Goal: Task Accomplishment & Management: Manage account settings

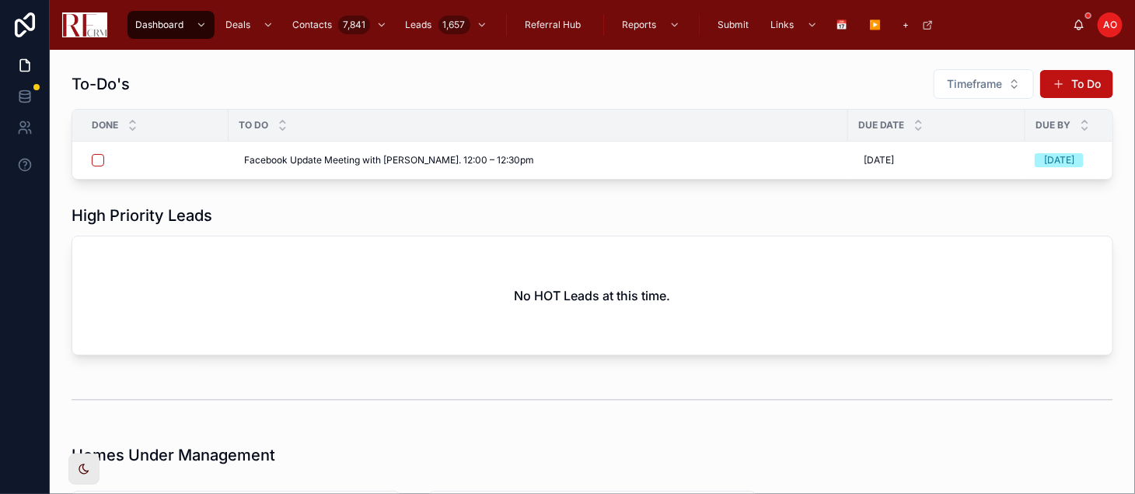
drag, startPoint x: 685, startPoint y: 2, endPoint x: 170, endPoint y: 304, distance: 596.6
click at [170, 304] on div "No HOT Leads at this time." at bounding box center [592, 295] width 1040 height 118
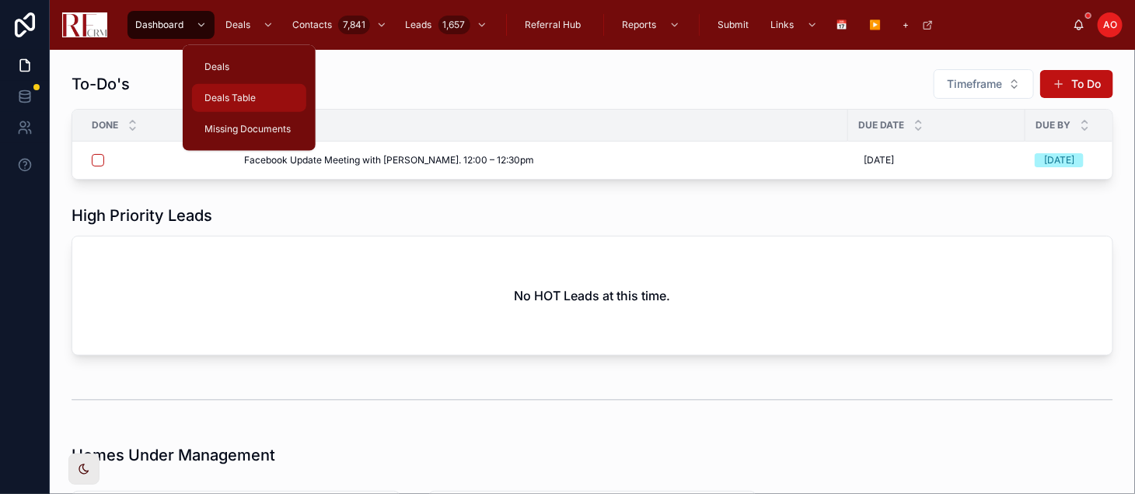
click at [260, 92] on div "Deals Table" at bounding box center [249, 98] width 96 height 25
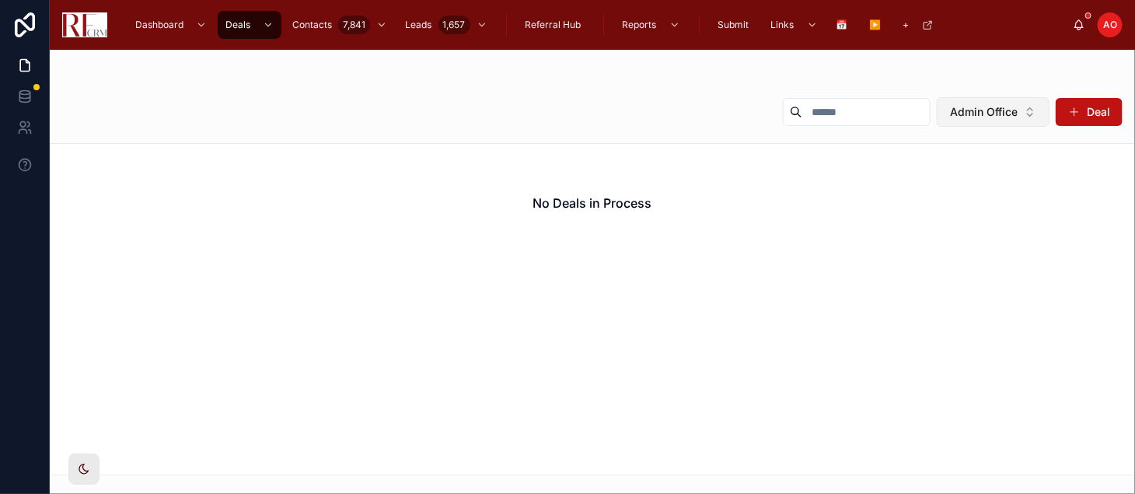
click at [987, 107] on span "Admin Office" at bounding box center [984, 112] width 68 height 16
click at [933, 174] on div "None" at bounding box center [993, 174] width 187 height 25
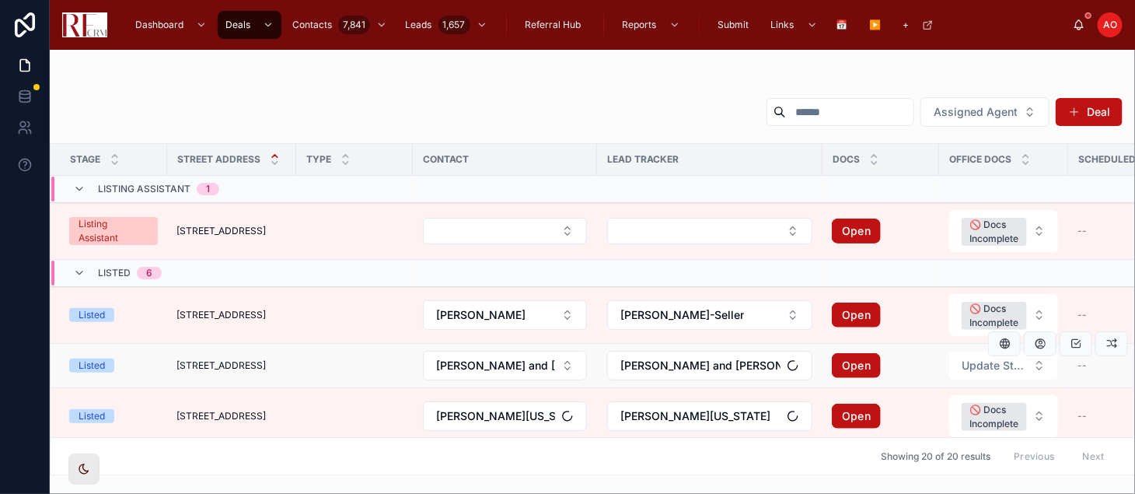
scroll to position [431, 0]
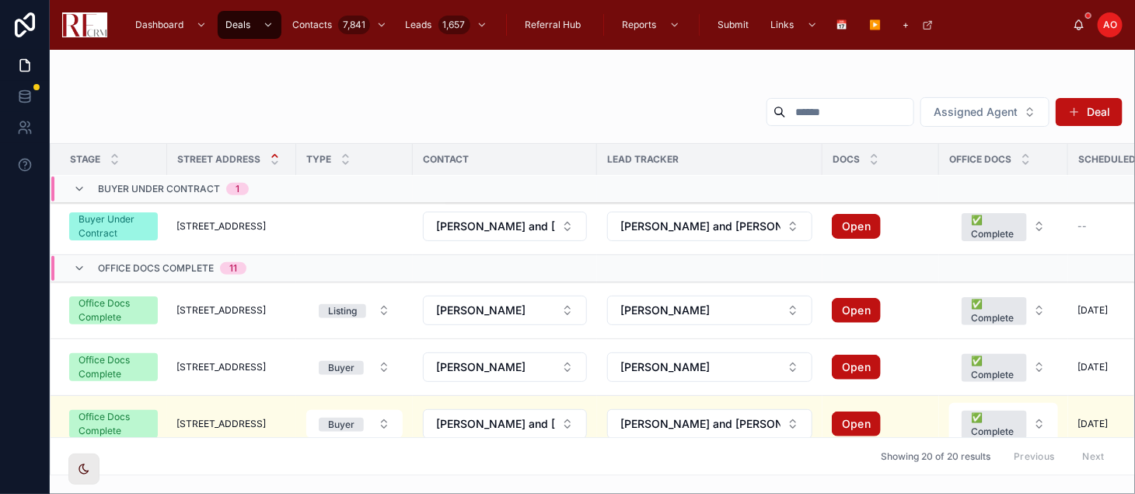
click at [251, 363] on span "[STREET_ADDRESS]" at bounding box center [220, 367] width 89 height 12
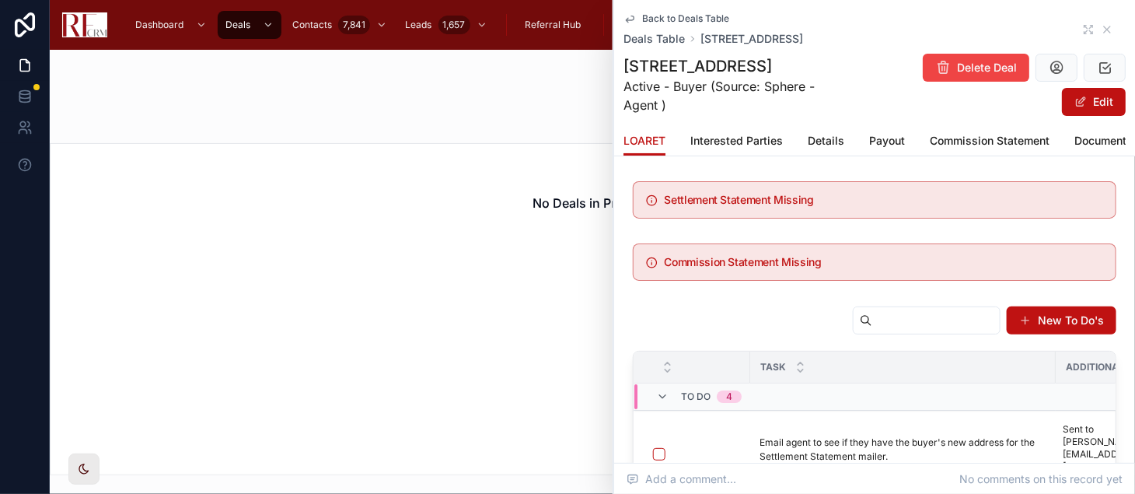
click at [1071, 19] on div "Back to Deals Table Deals Table [STREET_ADDRESS]" at bounding box center [875, 29] width 502 height 34
click at [1082, 24] on icon at bounding box center [1088, 29] width 12 height 12
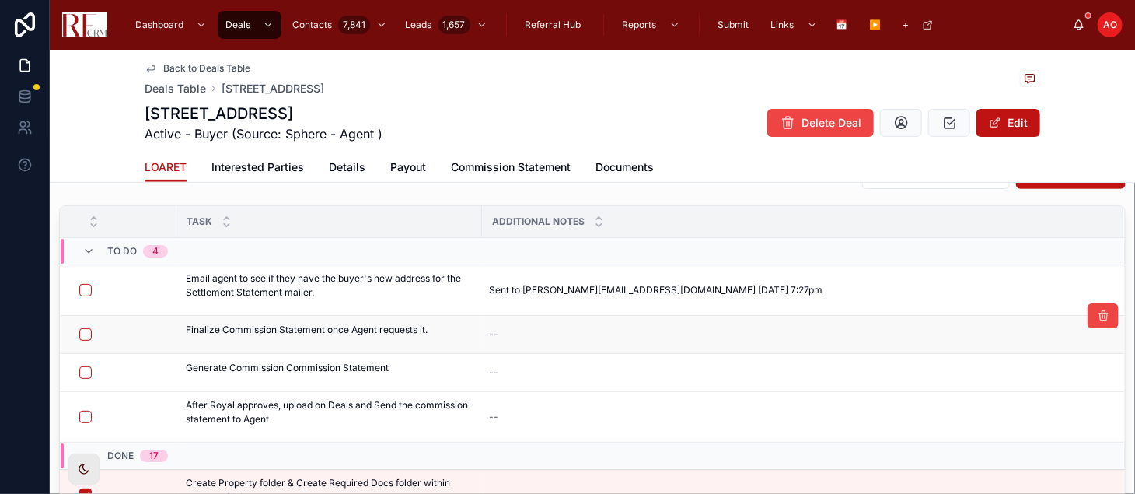
scroll to position [173, 0]
click at [403, 169] on span "Payout" at bounding box center [408, 167] width 36 height 16
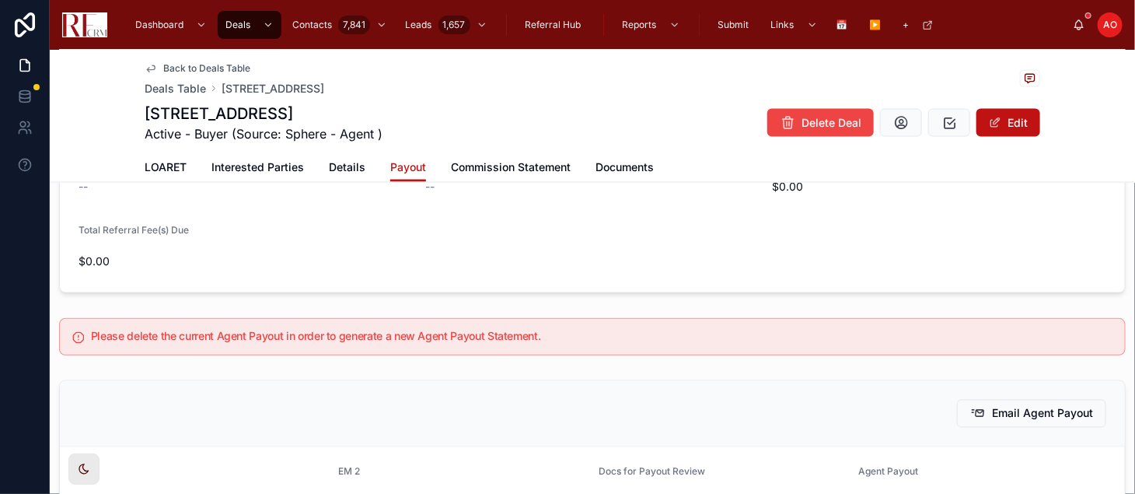
scroll to position [1209, 0]
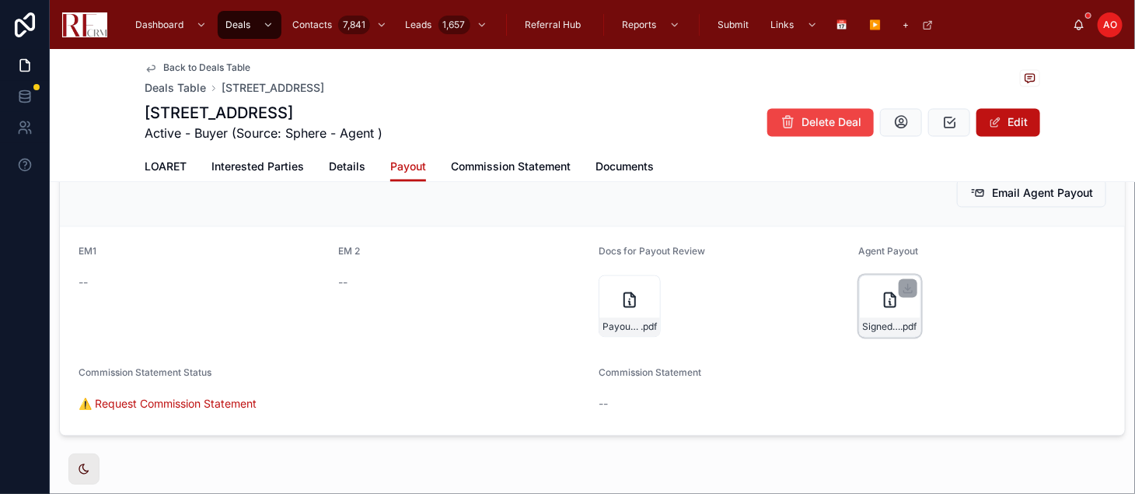
click at [859, 292] on div "Signed-Commission-Payouts--1106-[GEOGRAPHIC_DATA] .pdf" at bounding box center [890, 306] width 62 height 62
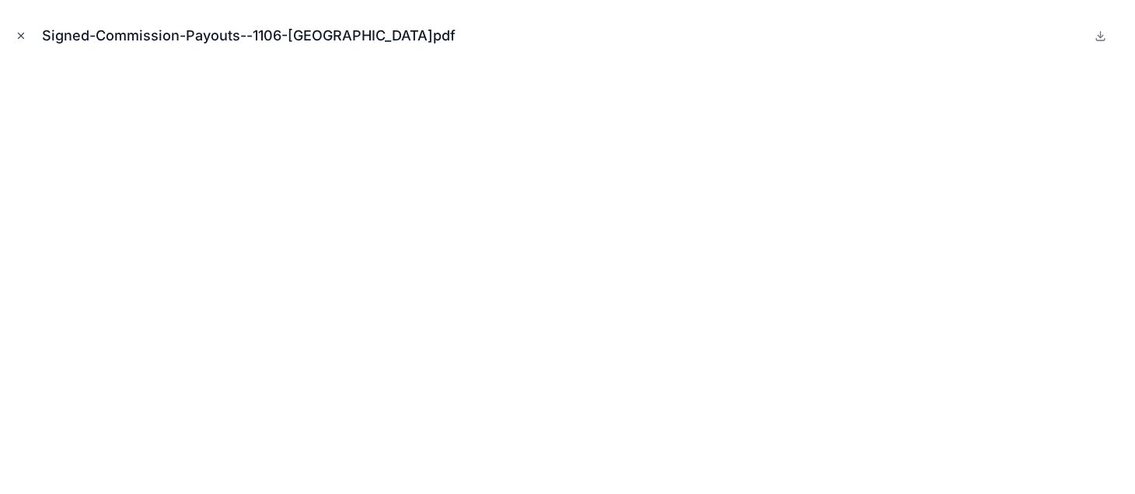
click at [13, 33] on button "Close modal" at bounding box center [20, 35] width 17 height 17
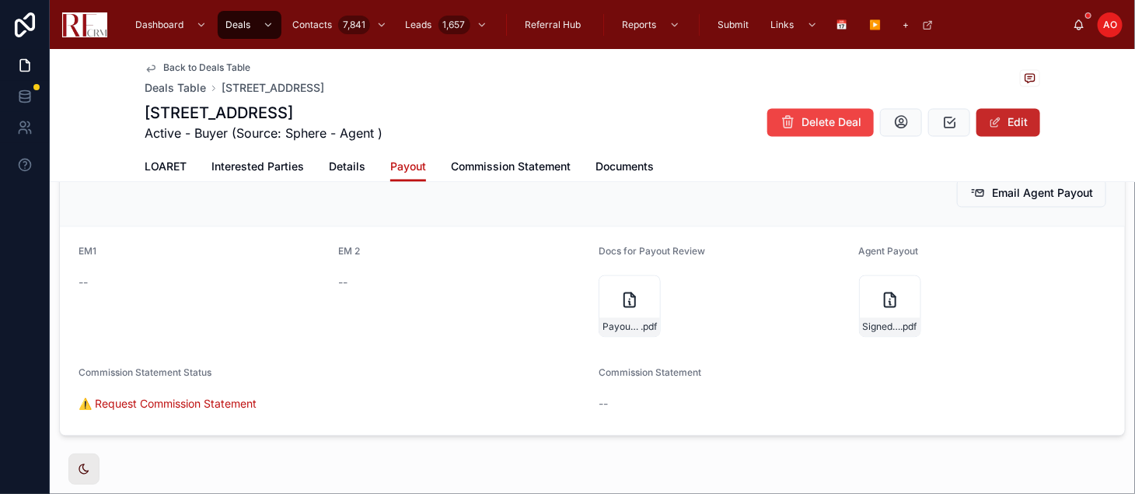
click at [998, 121] on button "Edit" at bounding box center [1008, 123] width 64 height 28
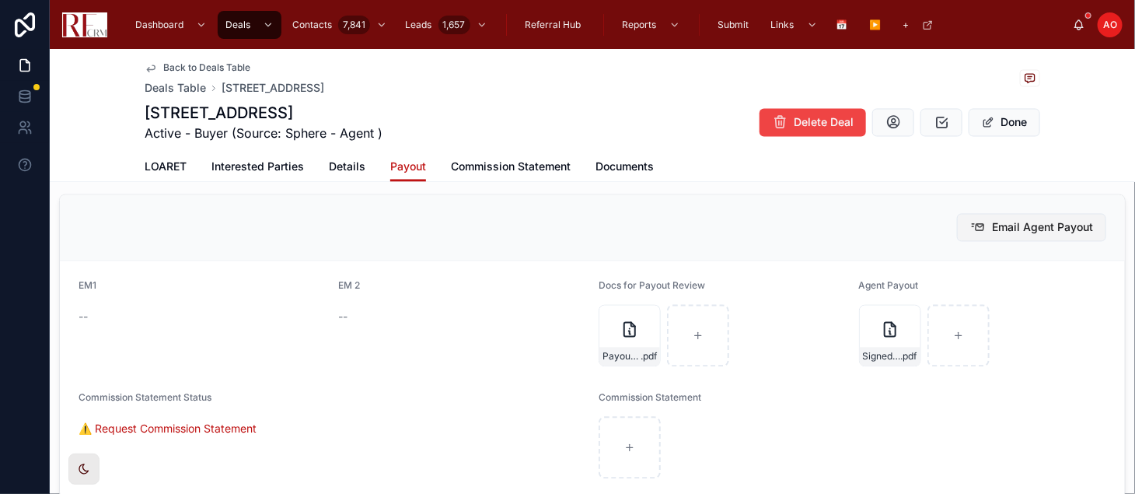
scroll to position [1244, 0]
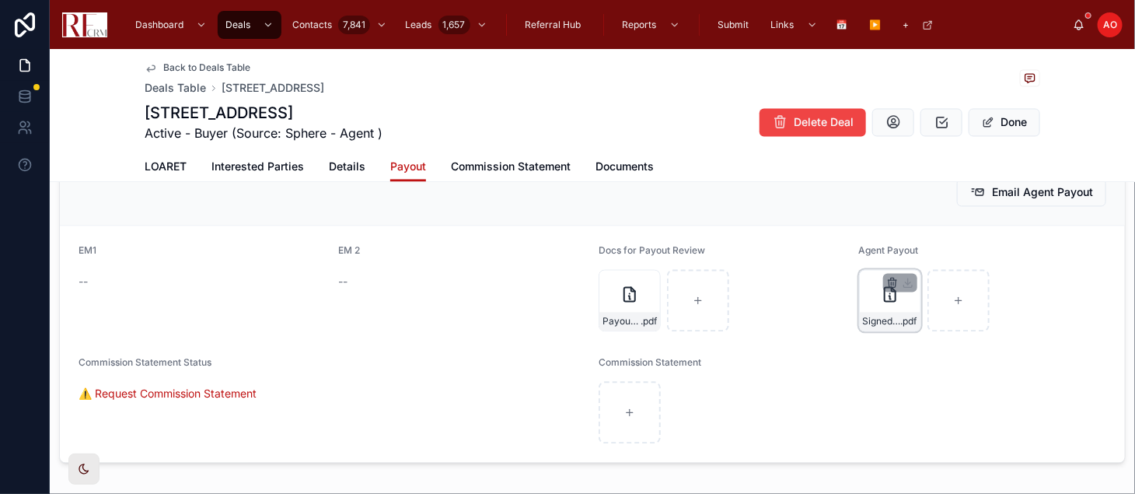
click at [883, 276] on div at bounding box center [900, 283] width 34 height 19
click at [889, 286] on icon "button" at bounding box center [892, 284] width 7 height 7
click at [916, 250] on icon "button" at bounding box center [914, 251] width 3 height 2
click at [992, 305] on div at bounding box center [983, 301] width 248 height 62
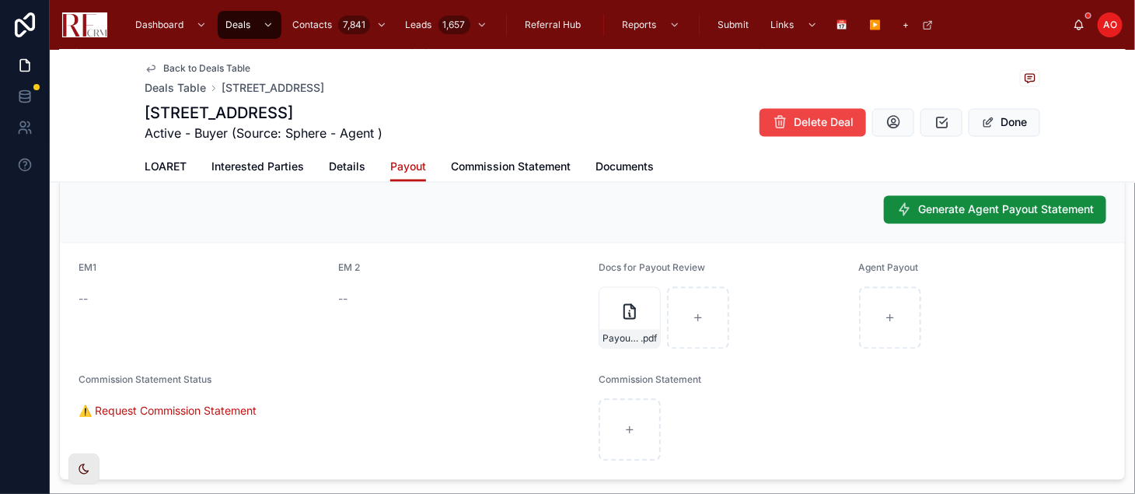
scroll to position [1158, 0]
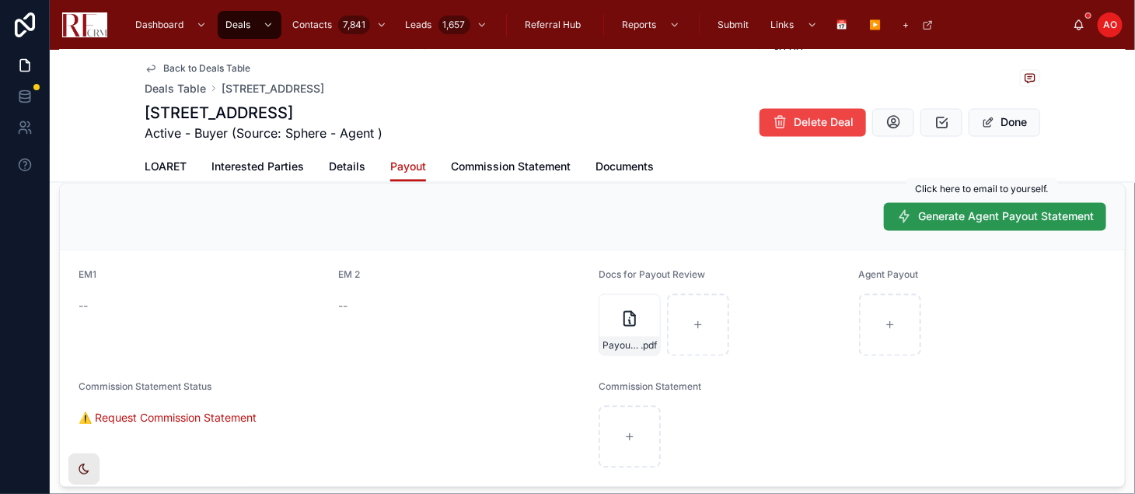
click at [963, 211] on span "Generate Agent Payout Statement" at bounding box center [1006, 217] width 176 height 16
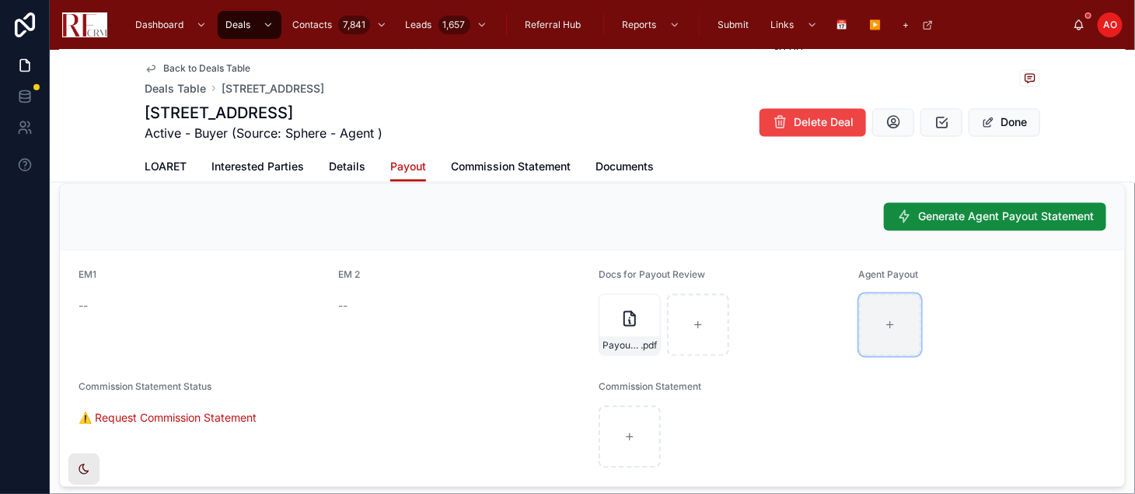
click at [875, 331] on div at bounding box center [890, 325] width 62 height 62
type input "**********"
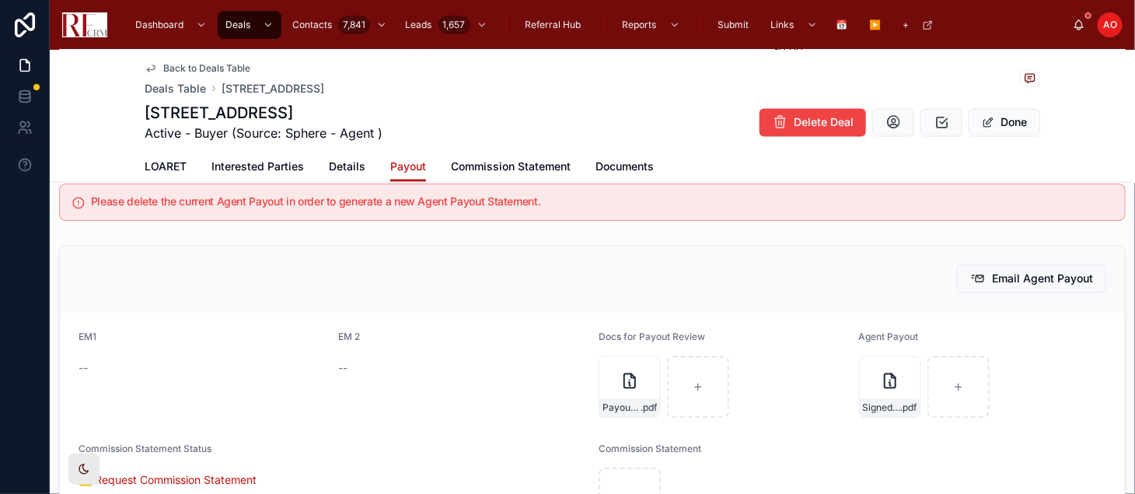
click at [172, 65] on span "Back to Deals Table" at bounding box center [206, 68] width 87 height 12
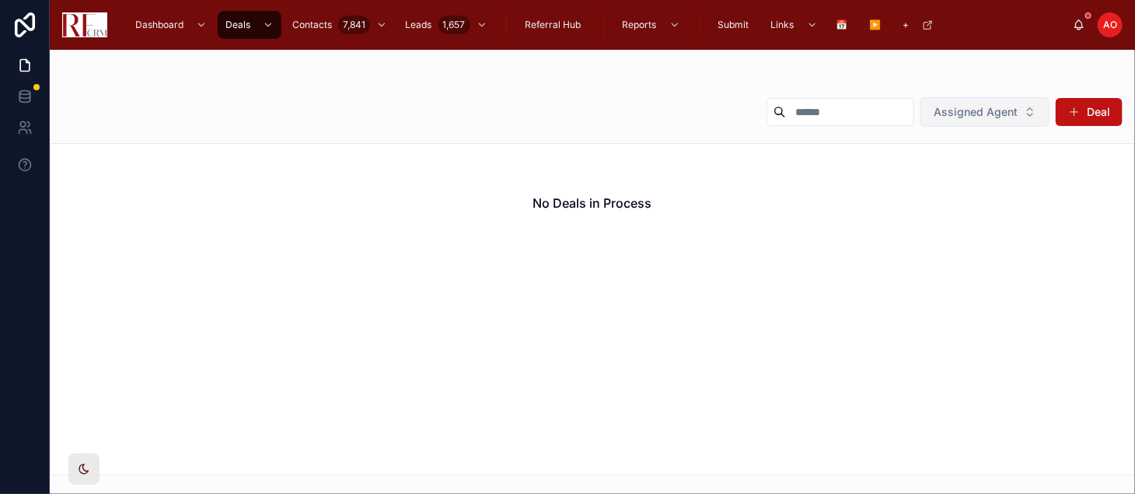
click at [1035, 116] on button "Assigned Agent" at bounding box center [984, 112] width 129 height 30
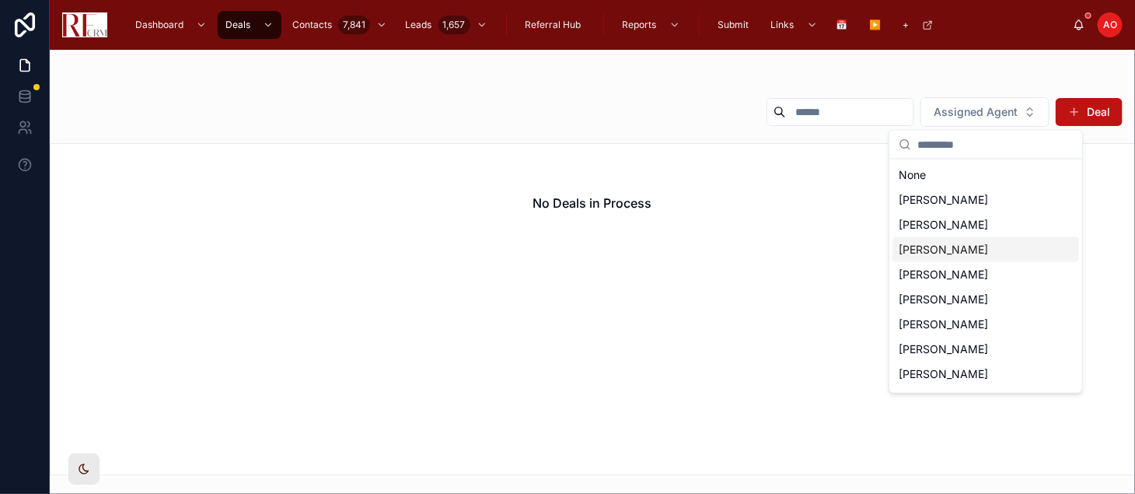
click at [967, 248] on span "[PERSON_NAME]" at bounding box center [943, 250] width 89 height 16
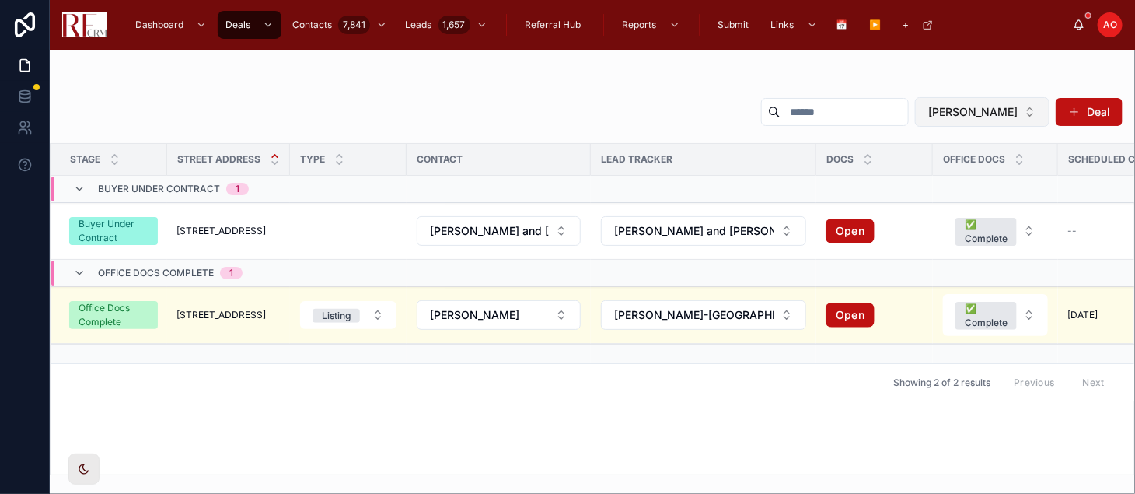
click at [987, 110] on span "[PERSON_NAME]" at bounding box center [972, 112] width 89 height 16
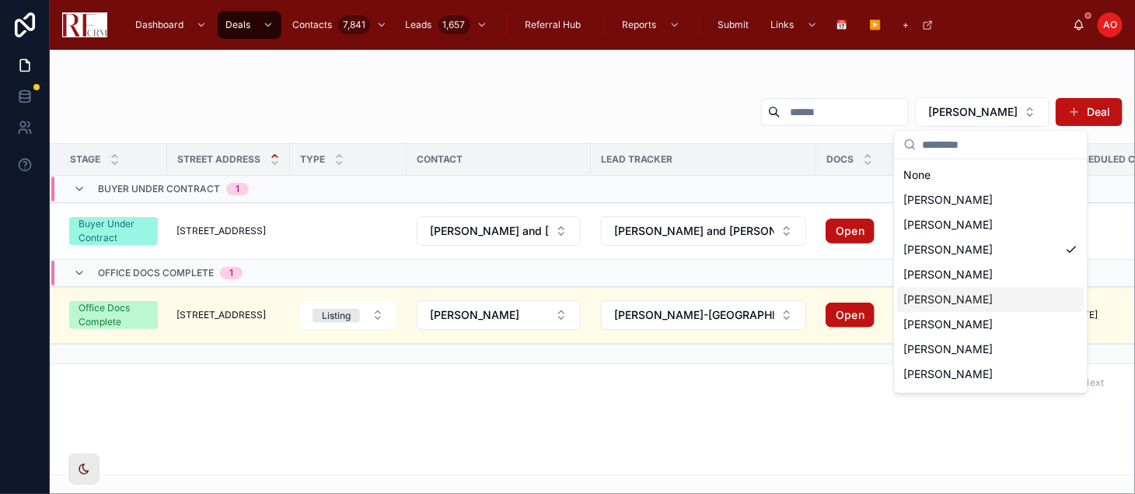
scroll to position [46, 0]
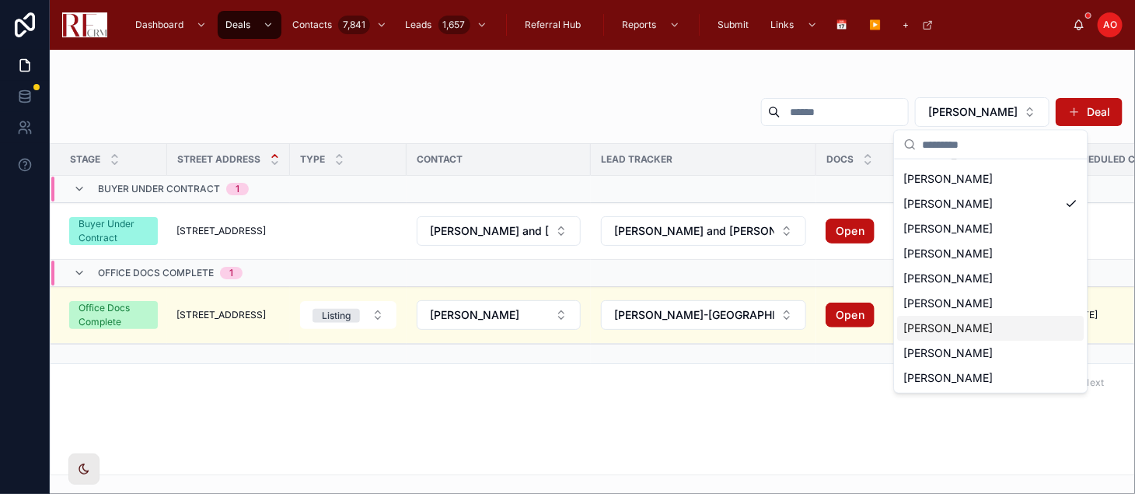
click at [963, 327] on span "[PERSON_NAME]" at bounding box center [948, 328] width 89 height 16
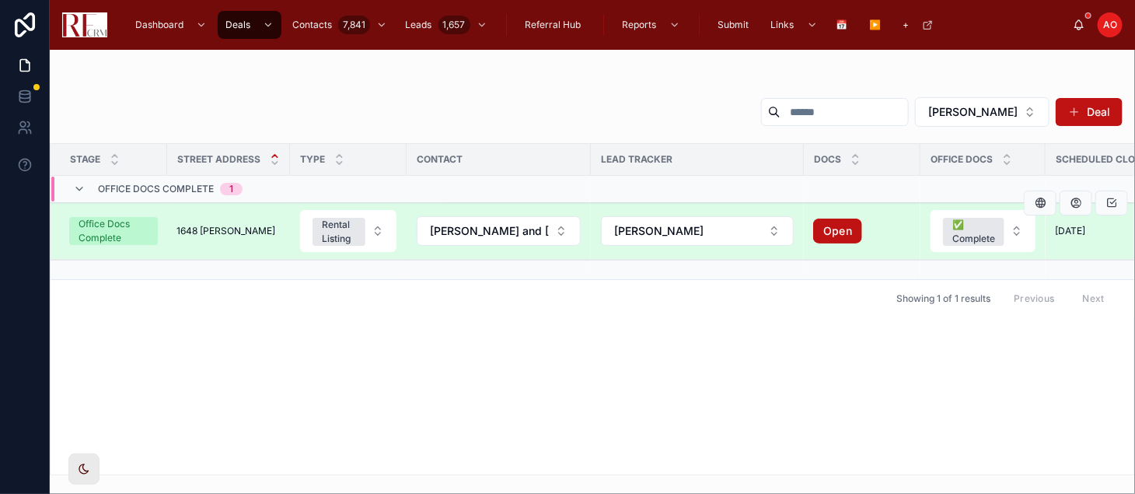
click at [193, 232] on span "1648 [PERSON_NAME]" at bounding box center [225, 231] width 99 height 12
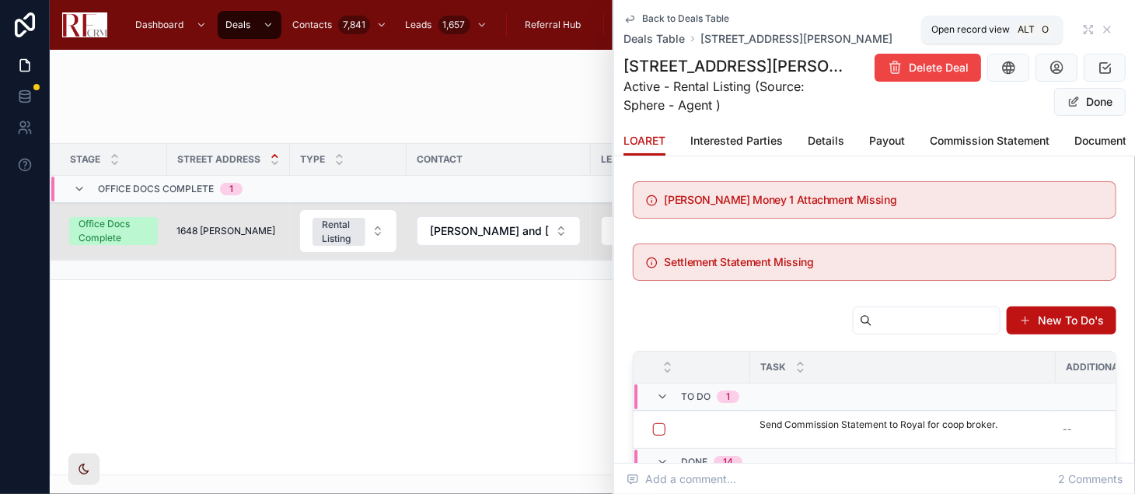
click at [1076, 20] on div "Back to Deals Table Deals Table [STREET_ADDRESS][PERSON_NAME]" at bounding box center [875, 29] width 502 height 34
click at [1082, 30] on icon at bounding box center [1088, 29] width 12 height 12
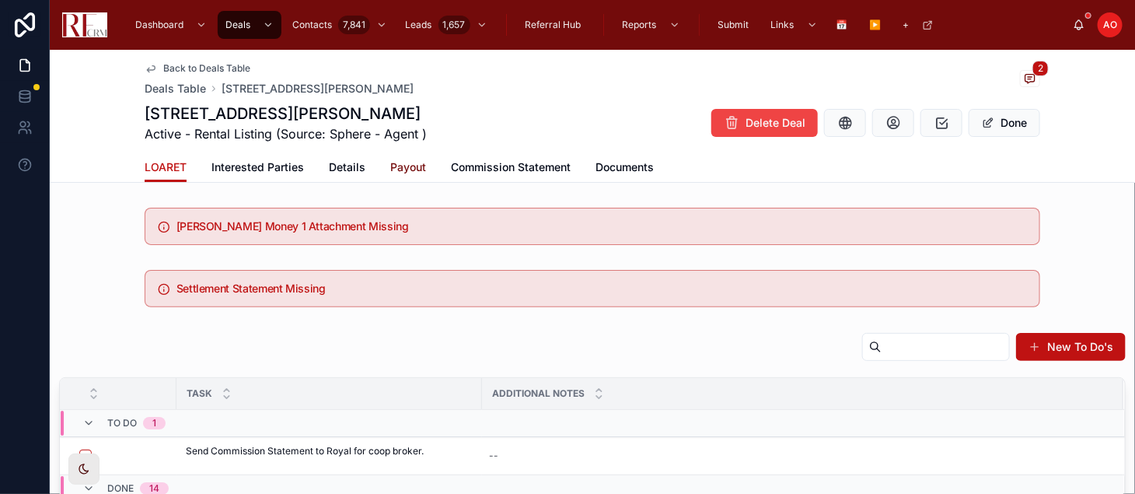
click at [398, 160] on span "Payout" at bounding box center [408, 167] width 36 height 16
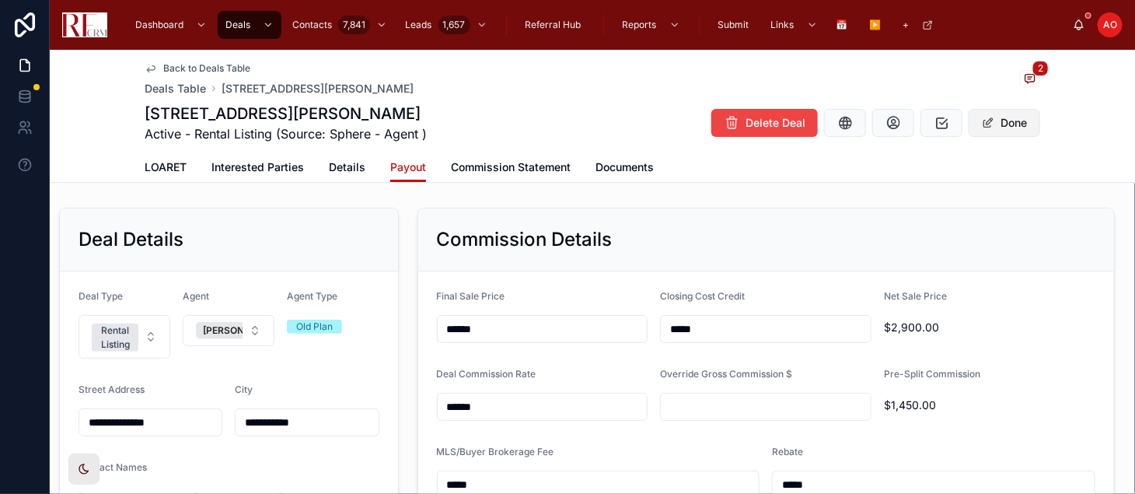
click at [1011, 117] on button "Done" at bounding box center [1005, 123] width 72 height 28
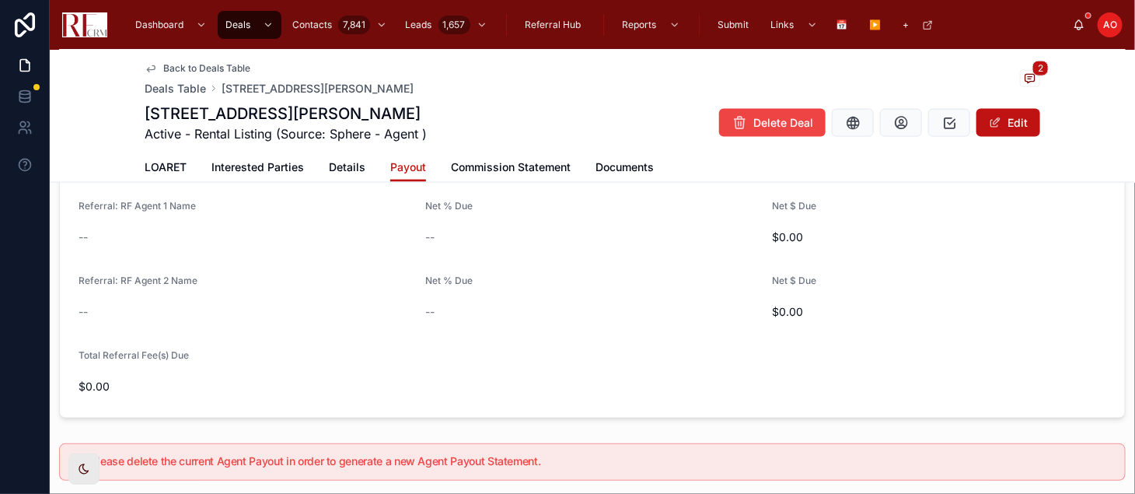
scroll to position [1209, 0]
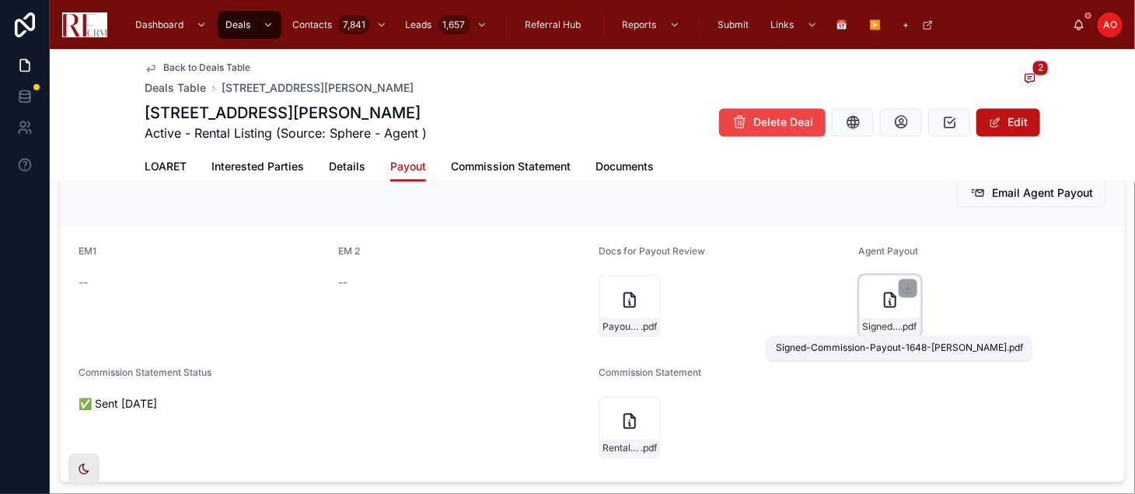
click at [863, 327] on span "Signed-Commission-Payout-1648-[PERSON_NAME]" at bounding box center [882, 327] width 38 height 12
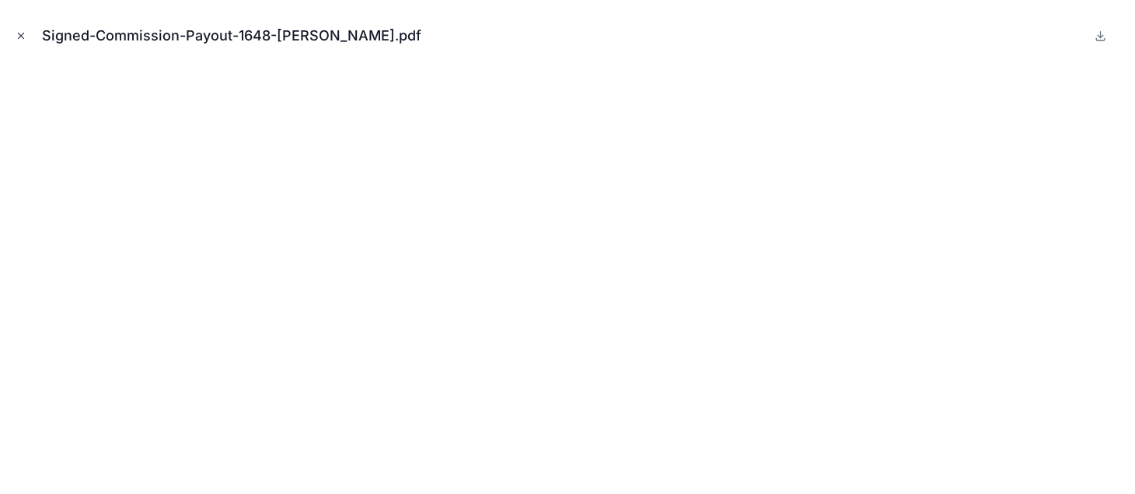
click at [20, 44] on button "Close modal" at bounding box center [20, 35] width 17 height 17
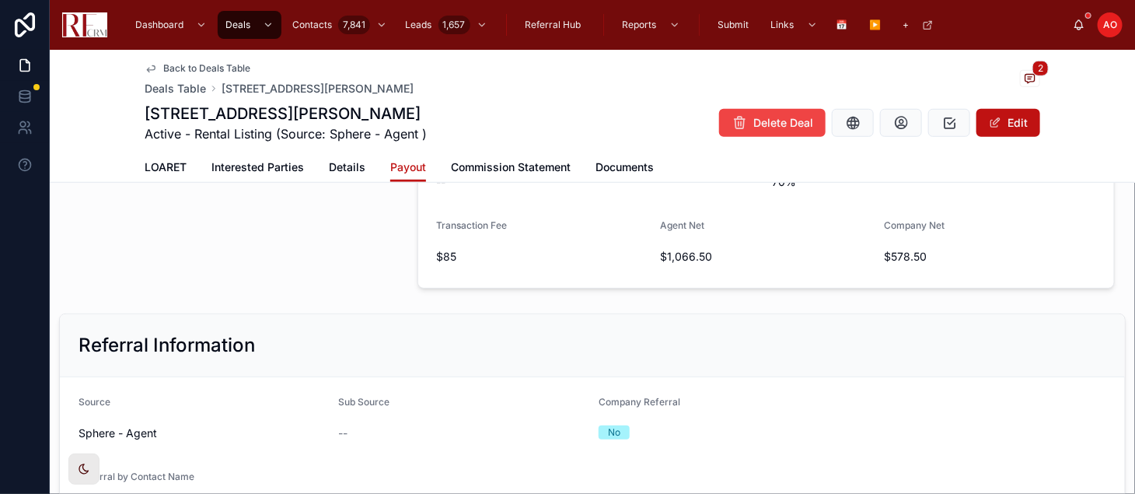
scroll to position [431, 0]
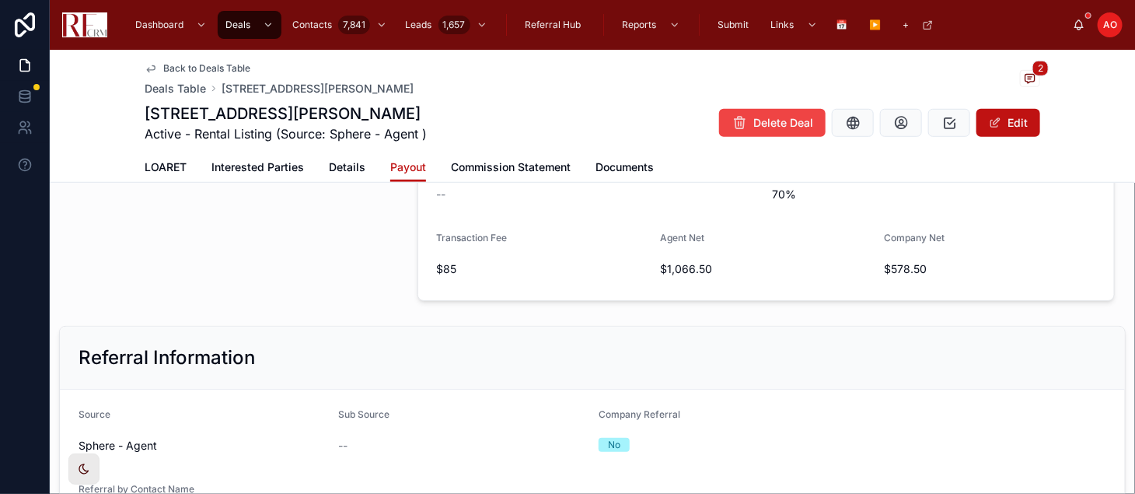
click at [221, 67] on span "Back to Deals Table" at bounding box center [206, 68] width 87 height 12
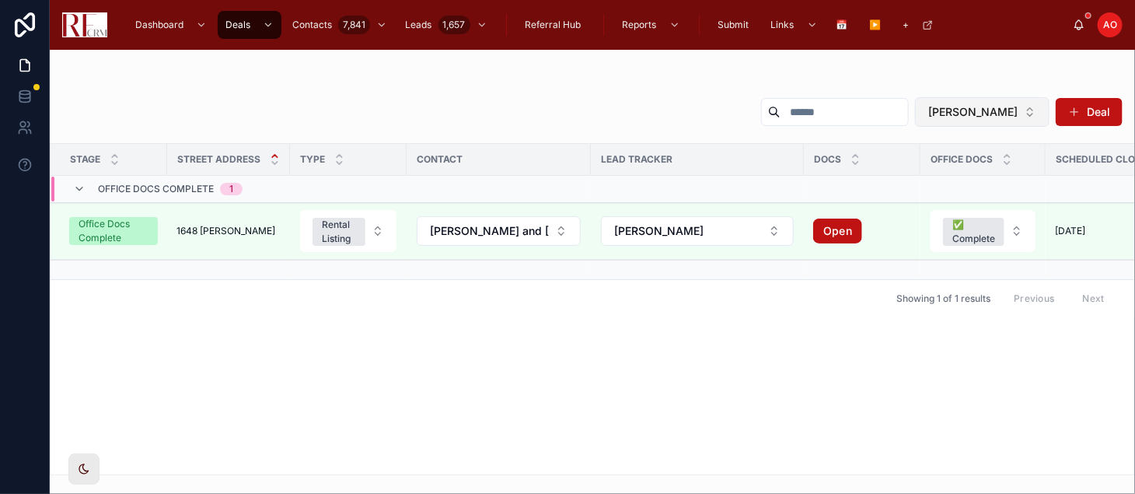
click at [987, 117] on span "[PERSON_NAME]" at bounding box center [972, 112] width 89 height 16
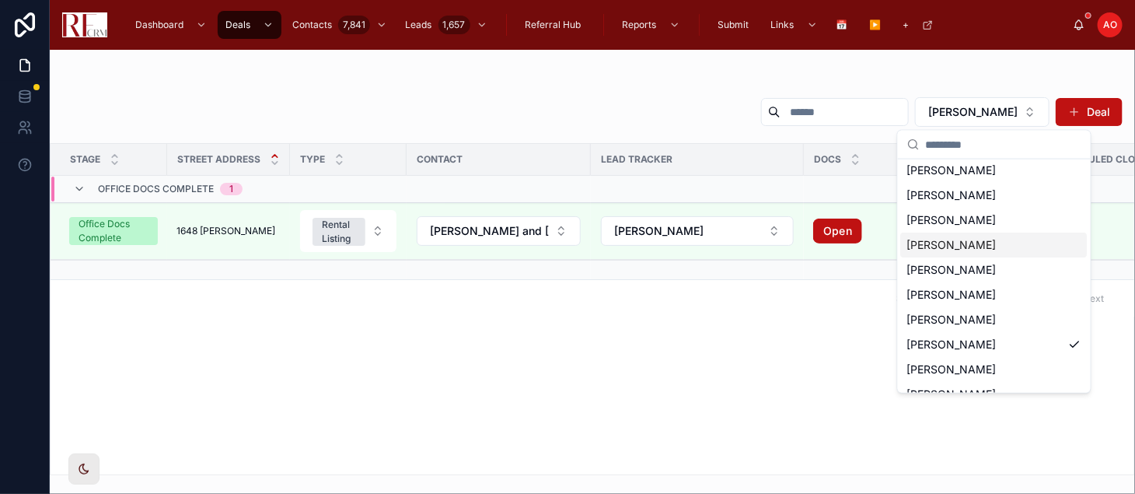
scroll to position [46, 0]
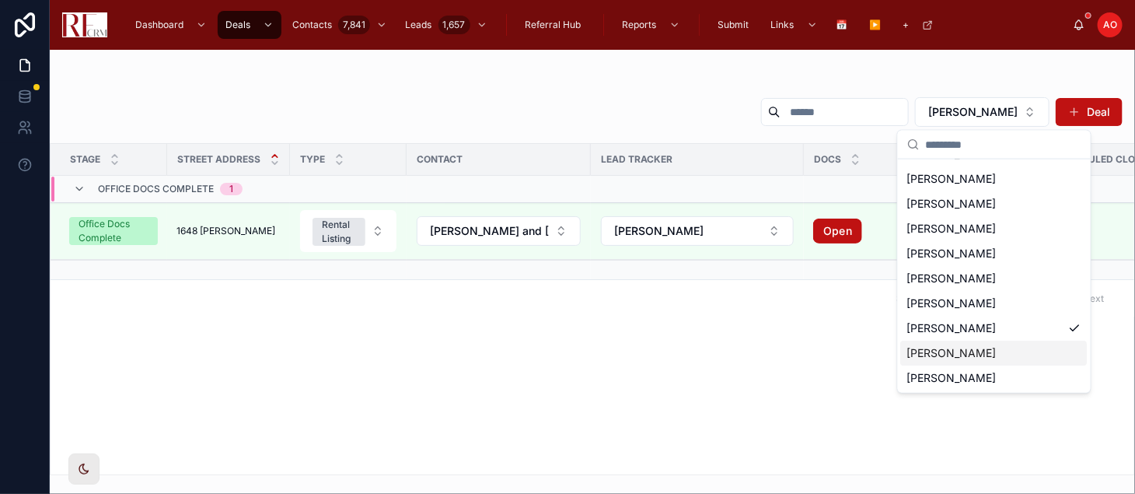
click at [978, 355] on span "[PERSON_NAME]" at bounding box center [951, 353] width 89 height 16
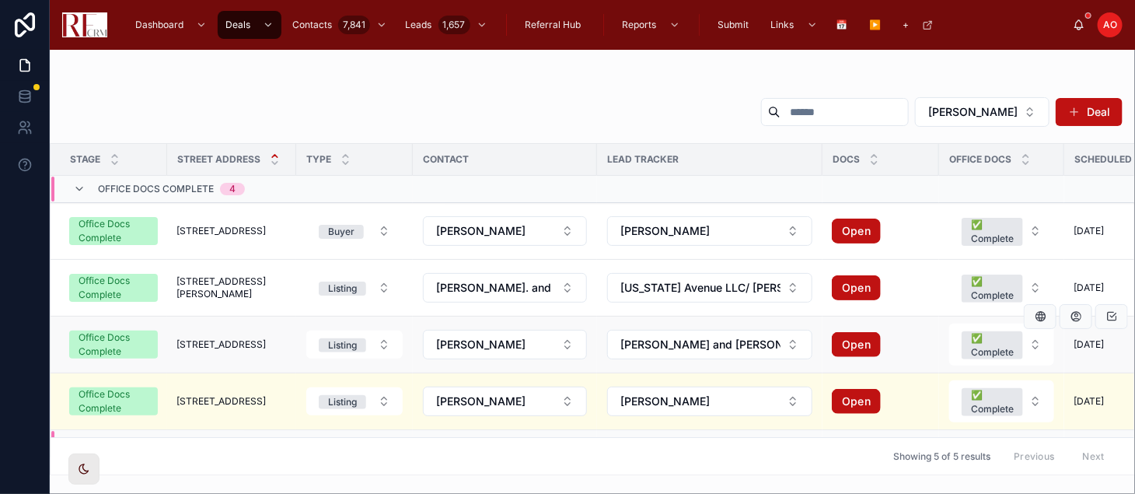
click at [224, 325] on td "[STREET_ADDRESS] [STREET_ADDRESS]" at bounding box center [231, 344] width 129 height 57
click at [225, 345] on span "[STREET_ADDRESS]" at bounding box center [220, 344] width 89 height 12
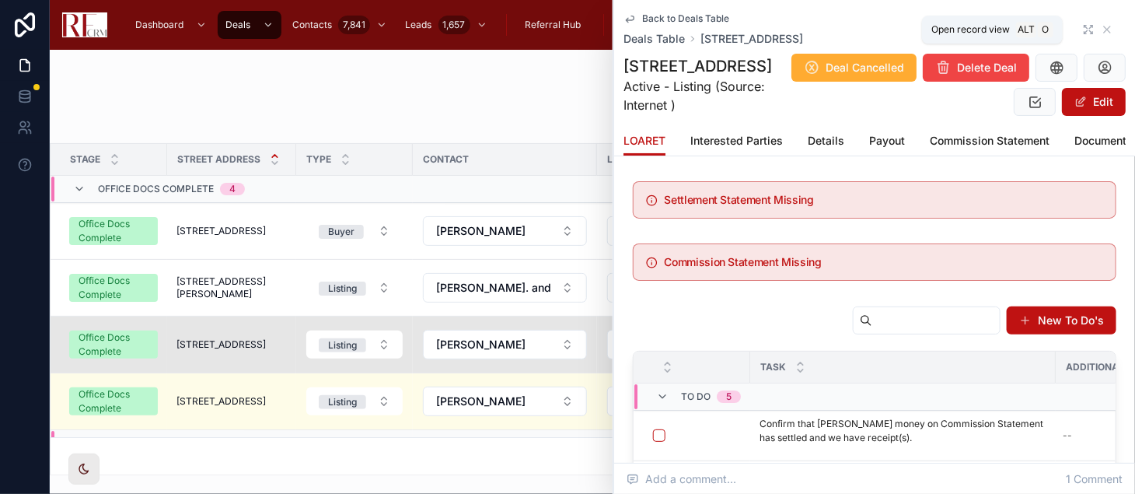
click at [1082, 30] on icon at bounding box center [1088, 29] width 12 height 12
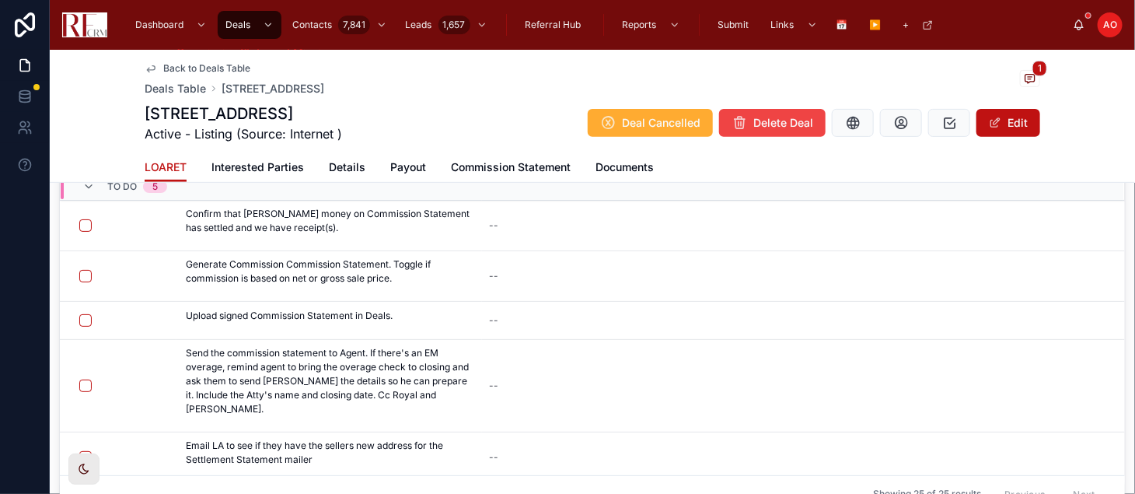
scroll to position [345, 0]
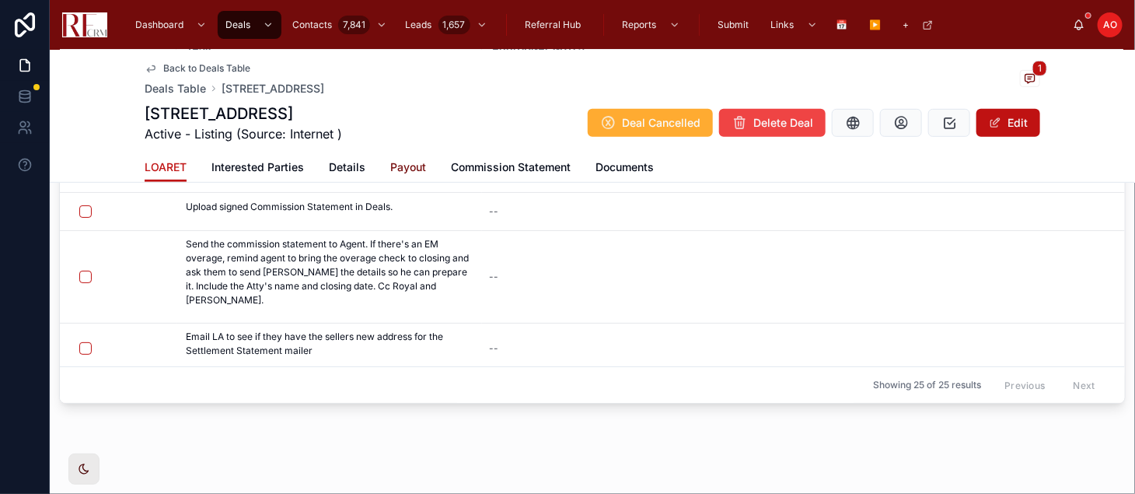
click at [410, 163] on span "Payout" at bounding box center [408, 167] width 36 height 16
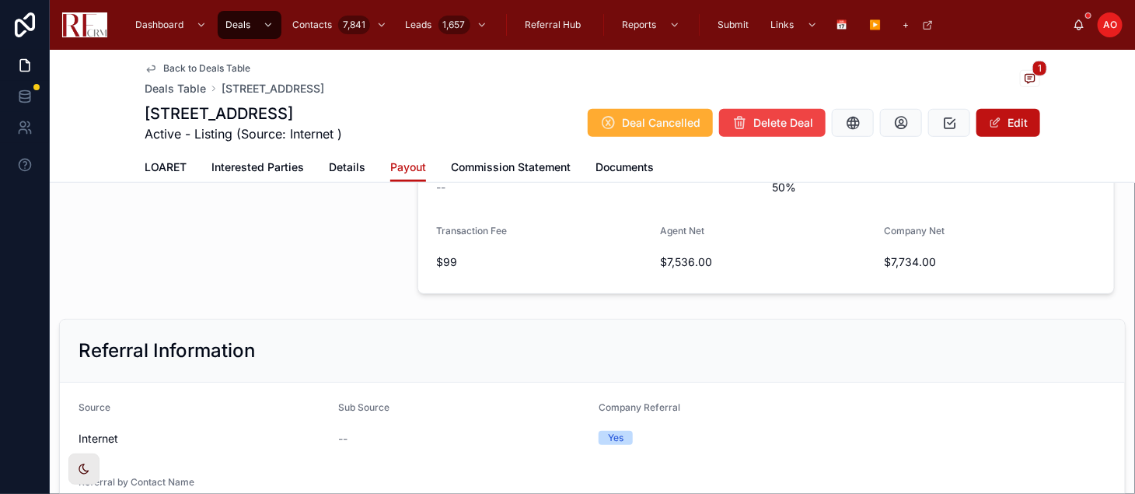
scroll to position [431, 0]
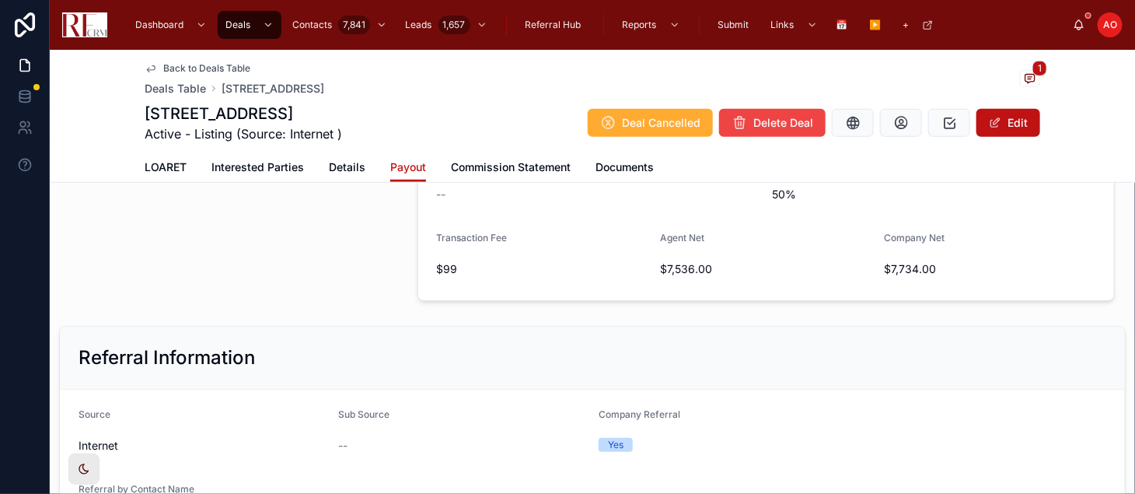
click at [758, 334] on div "Referral Information" at bounding box center [592, 358] width 1065 height 63
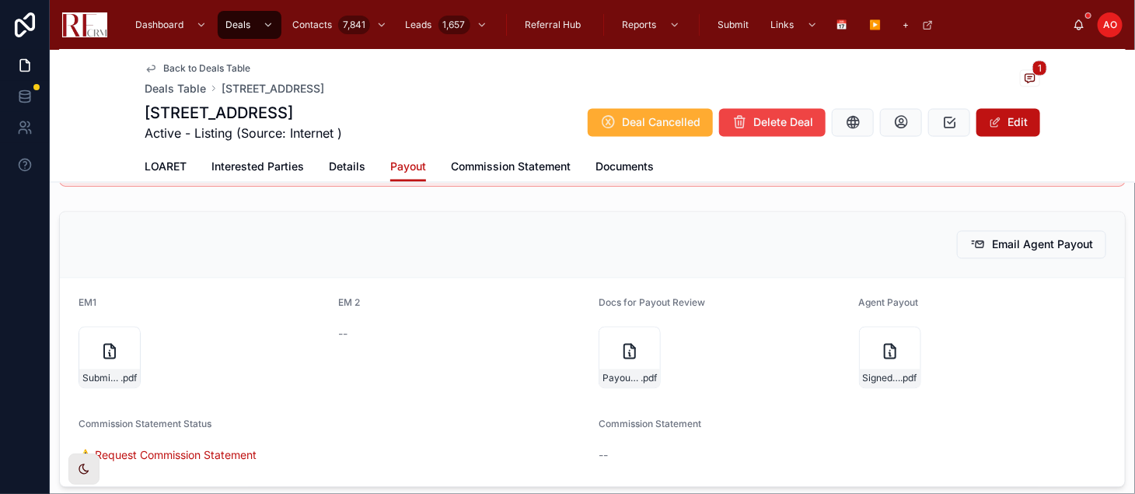
scroll to position [1209, 0]
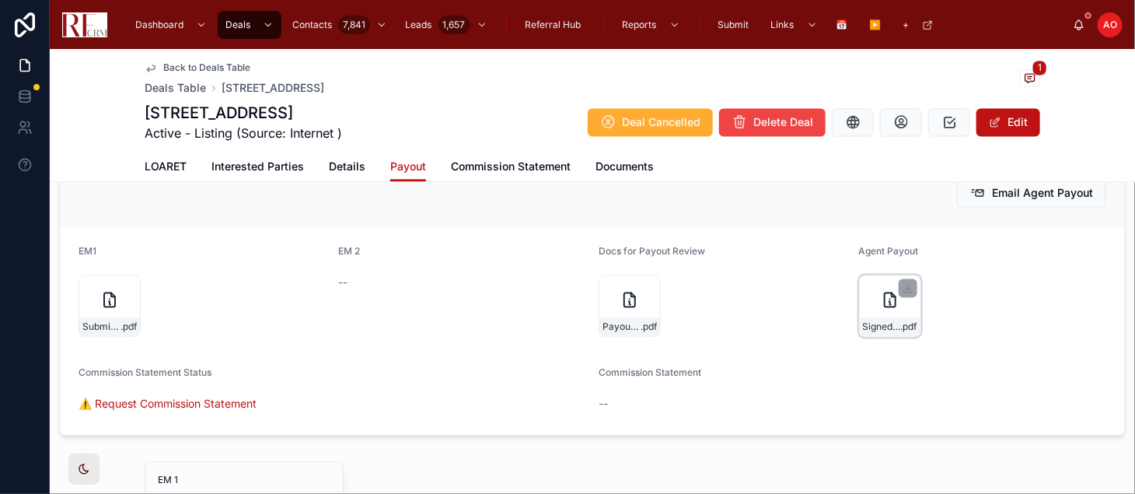
click at [860, 323] on div "Signed-Commission-Payout-718-N-Point .pdf" at bounding box center [890, 327] width 61 height 19
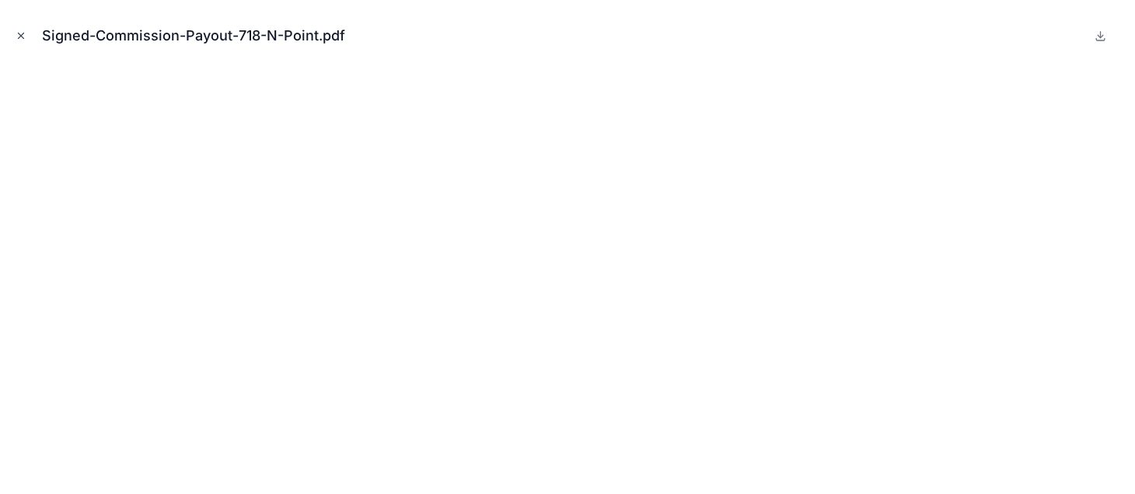
click at [23, 35] on icon "Close modal" at bounding box center [21, 35] width 11 height 11
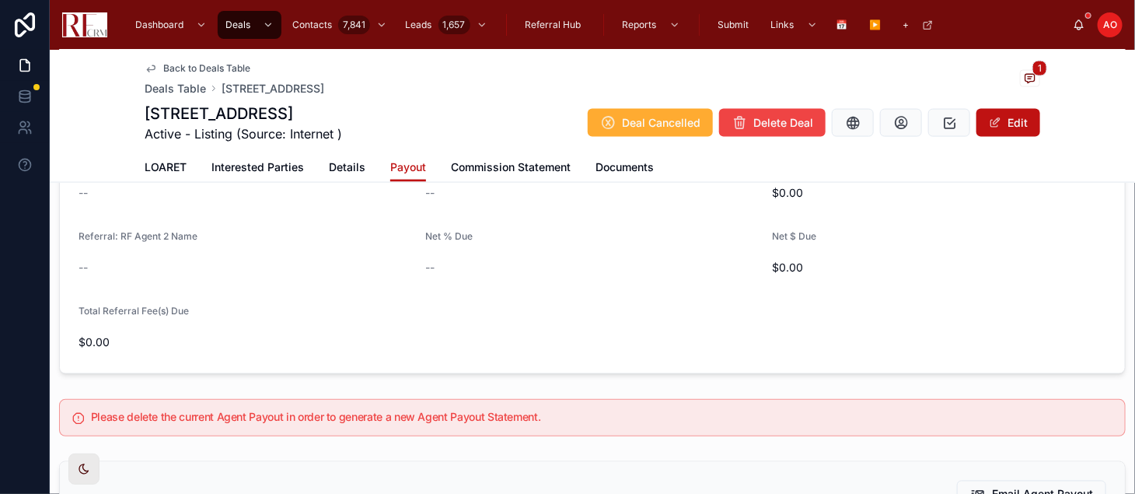
scroll to position [1123, 0]
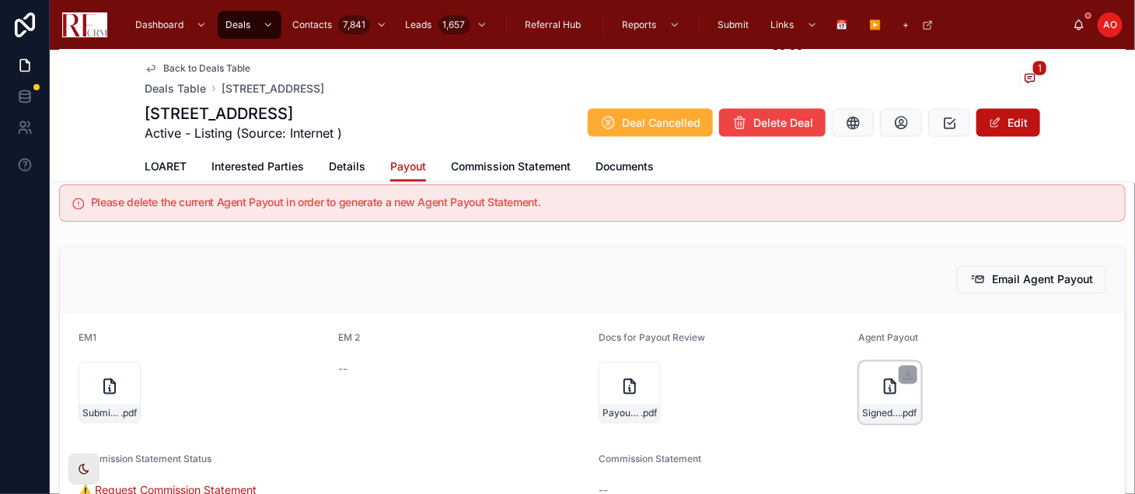
click at [865, 404] on div "Signed-Commission-Payout-718-N-Point .pdf" at bounding box center [890, 413] width 61 height 19
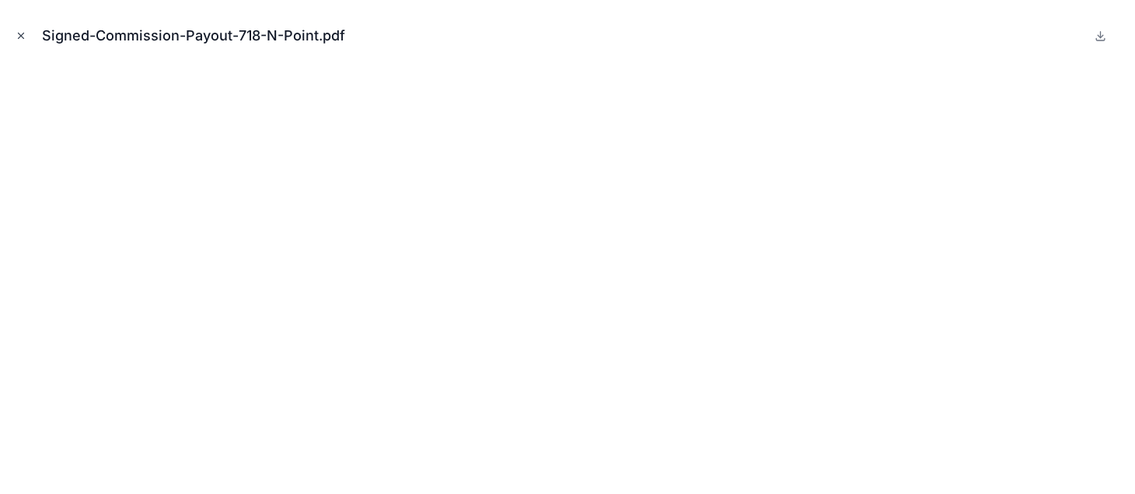
click at [16, 37] on icon "Close modal" at bounding box center [21, 35] width 11 height 11
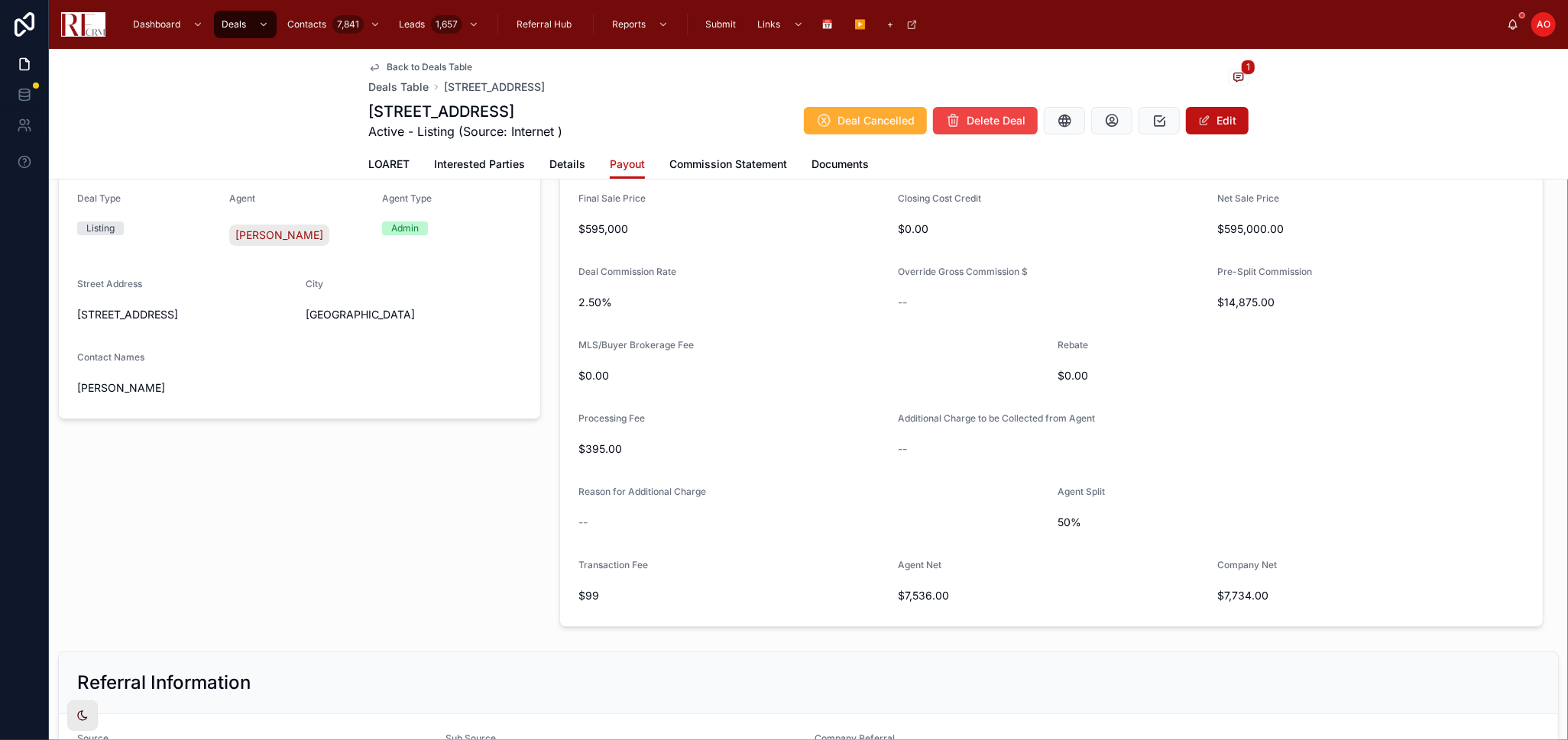
scroll to position [85, 0]
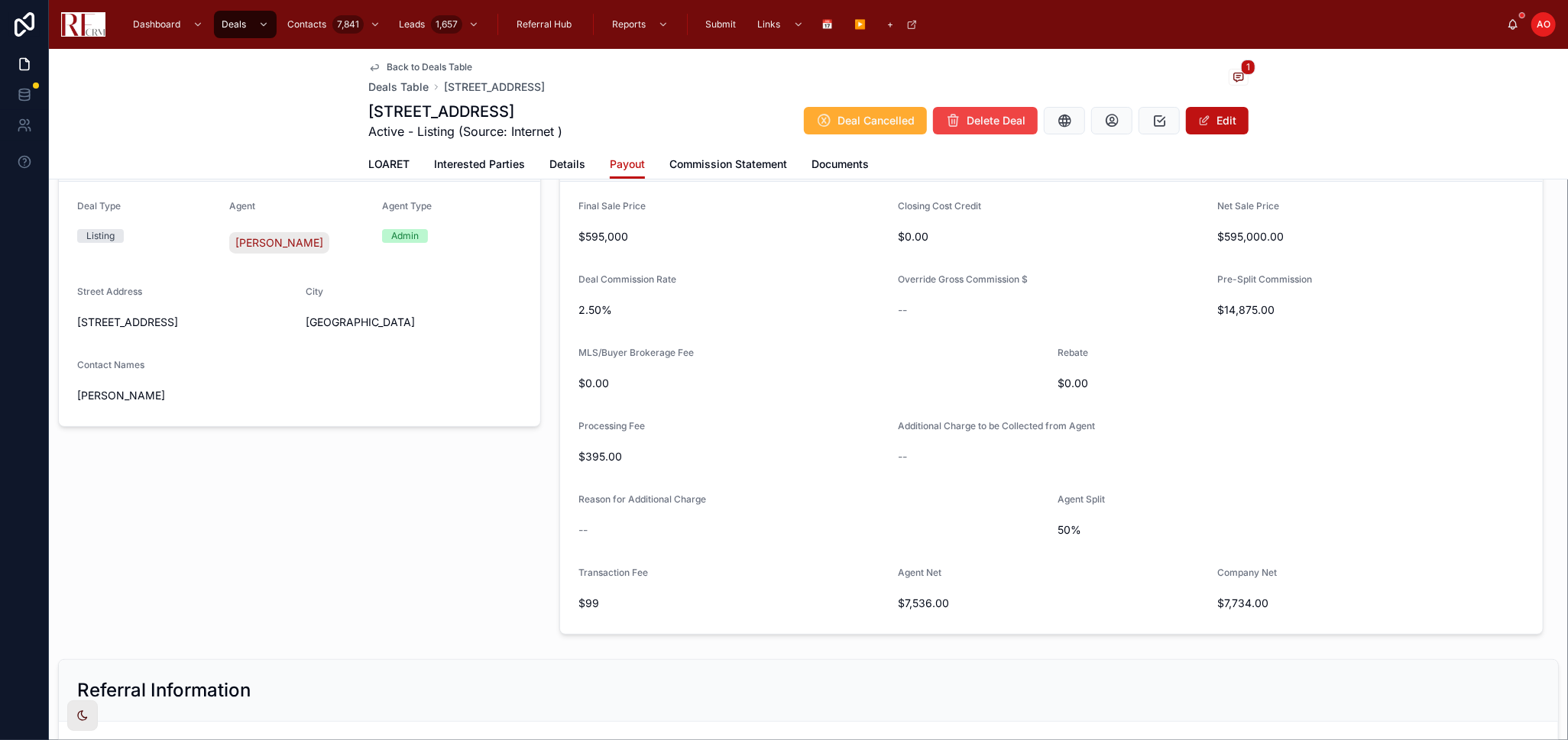
drag, startPoint x: 280, startPoint y: 525, endPoint x: 296, endPoint y: 521, distance: 16.5
click at [280, 525] on div "Deal Details Deal Type Listing Agent [PERSON_NAME] Agent Type Admin Street Addr…" at bounding box center [300, 376] width 501 height 528
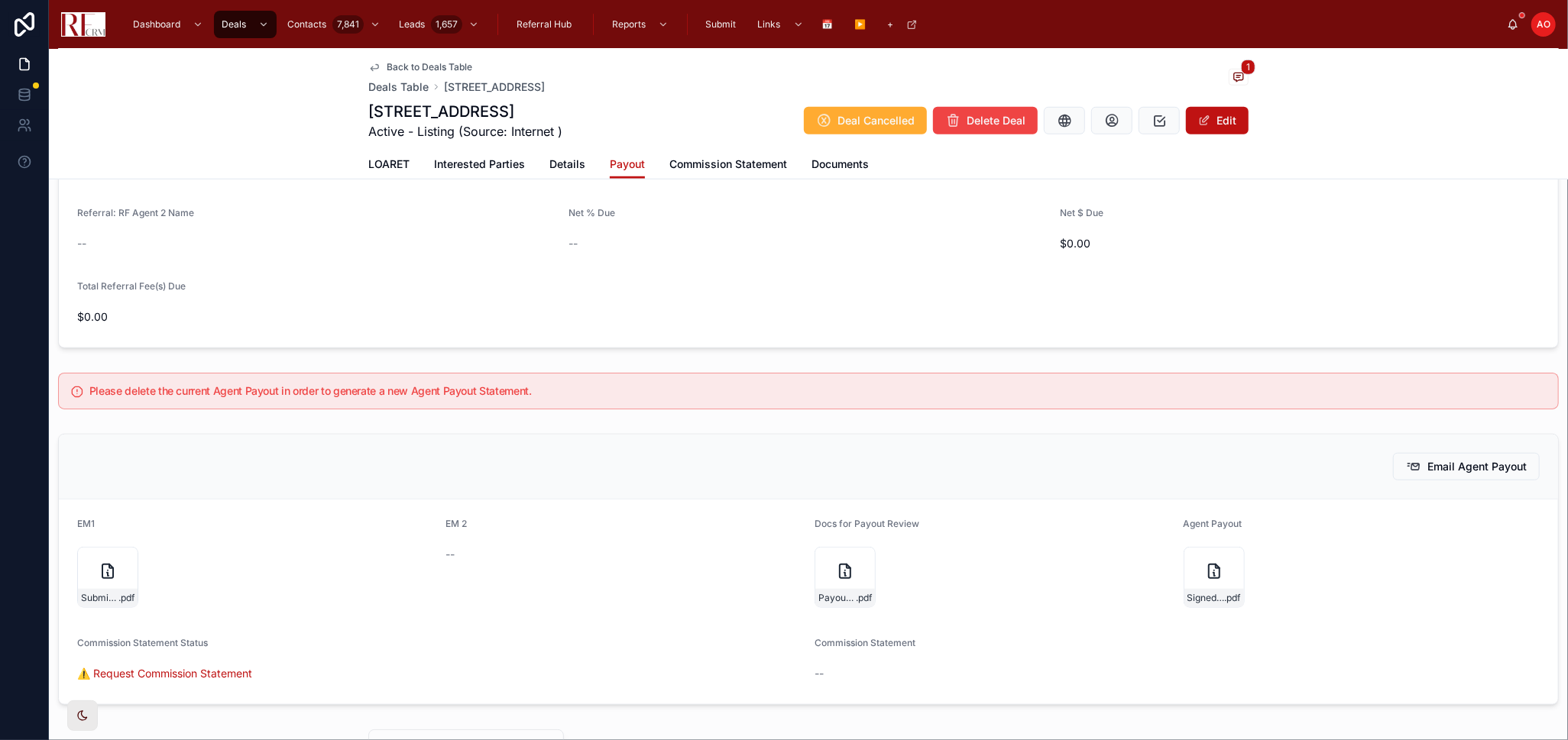
scroll to position [1104, 0]
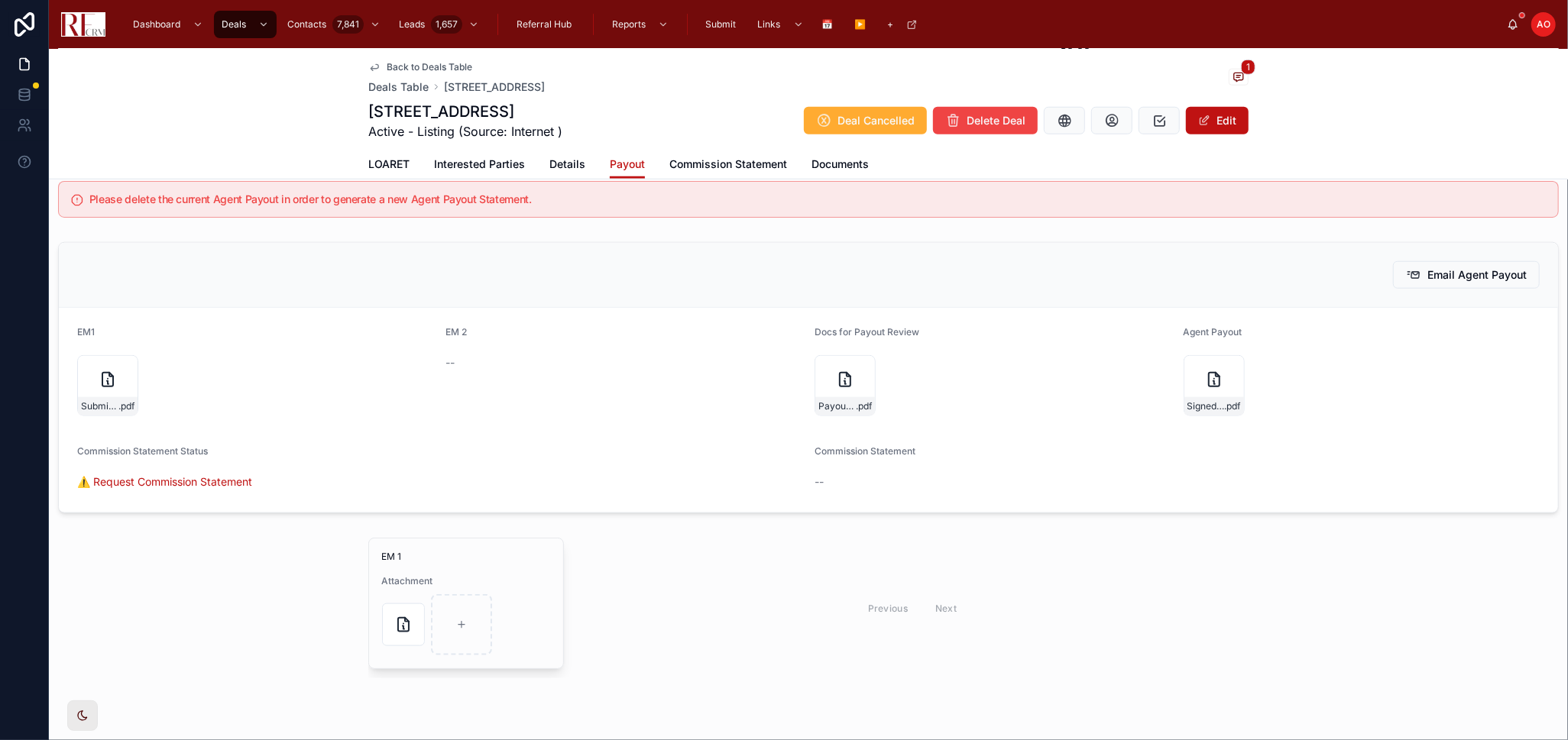
click at [748, 546] on div "Previous Next" at bounding box center [912, 607] width 672 height 141
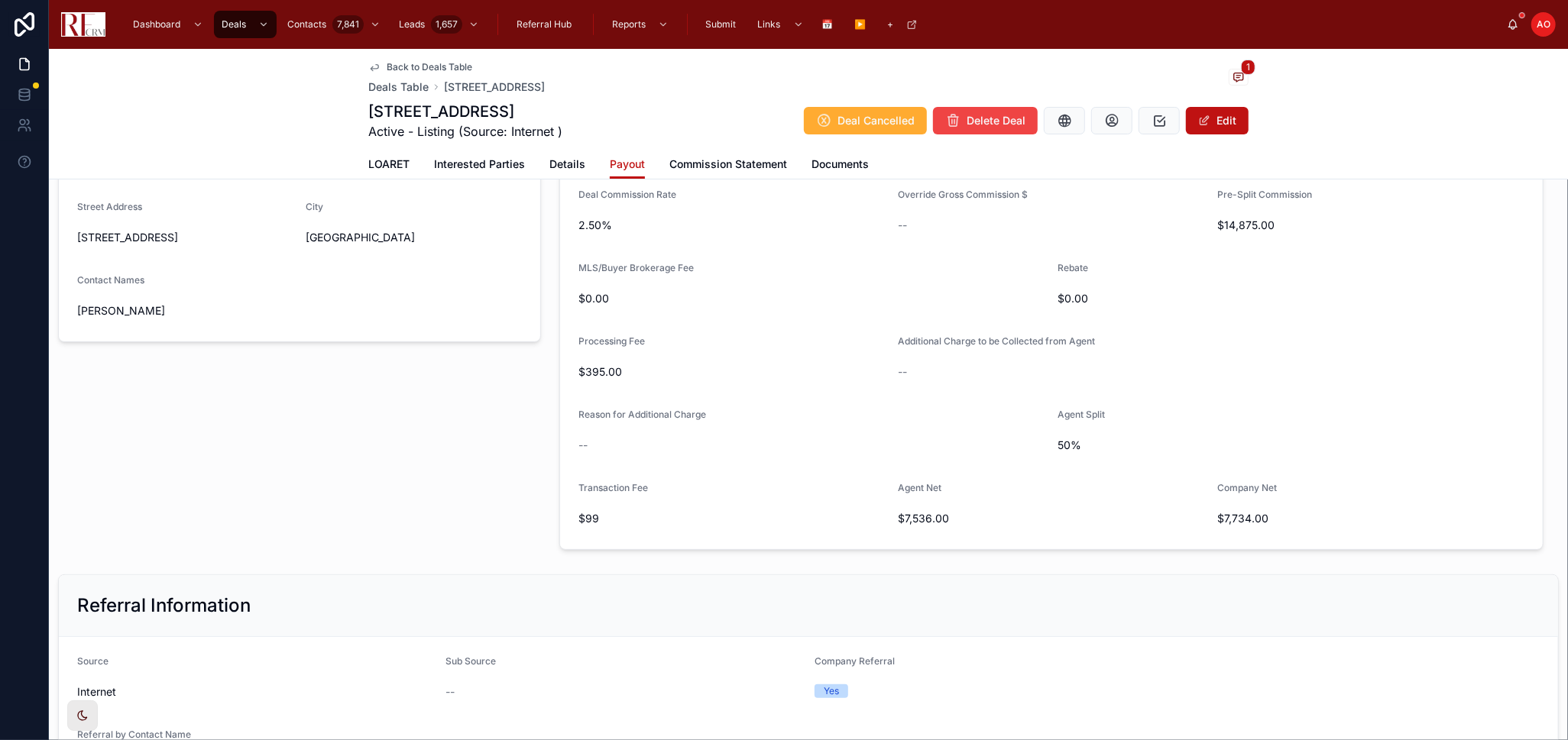
scroll to position [0, 0]
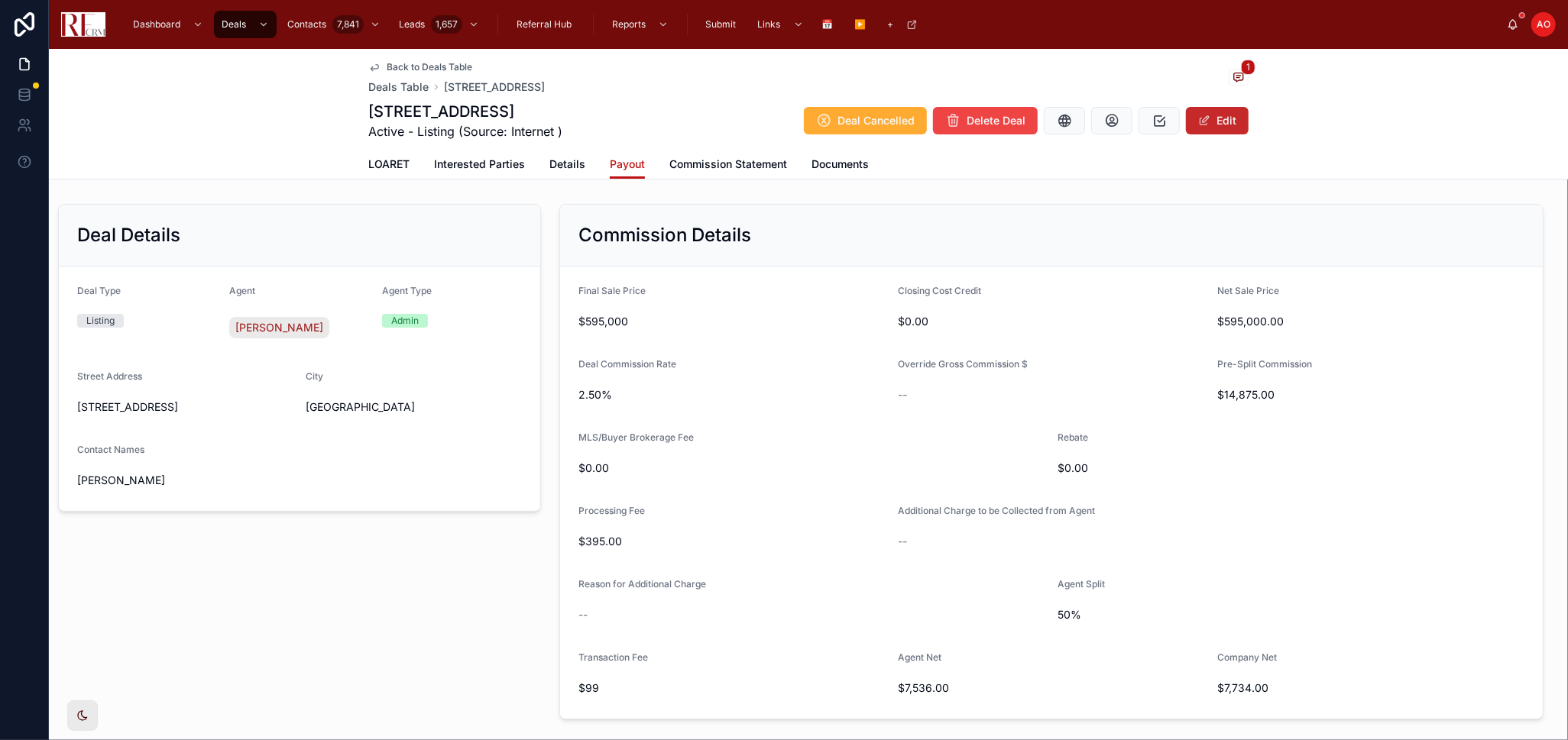
click at [1219, 131] on button "Edit" at bounding box center [1218, 121] width 63 height 28
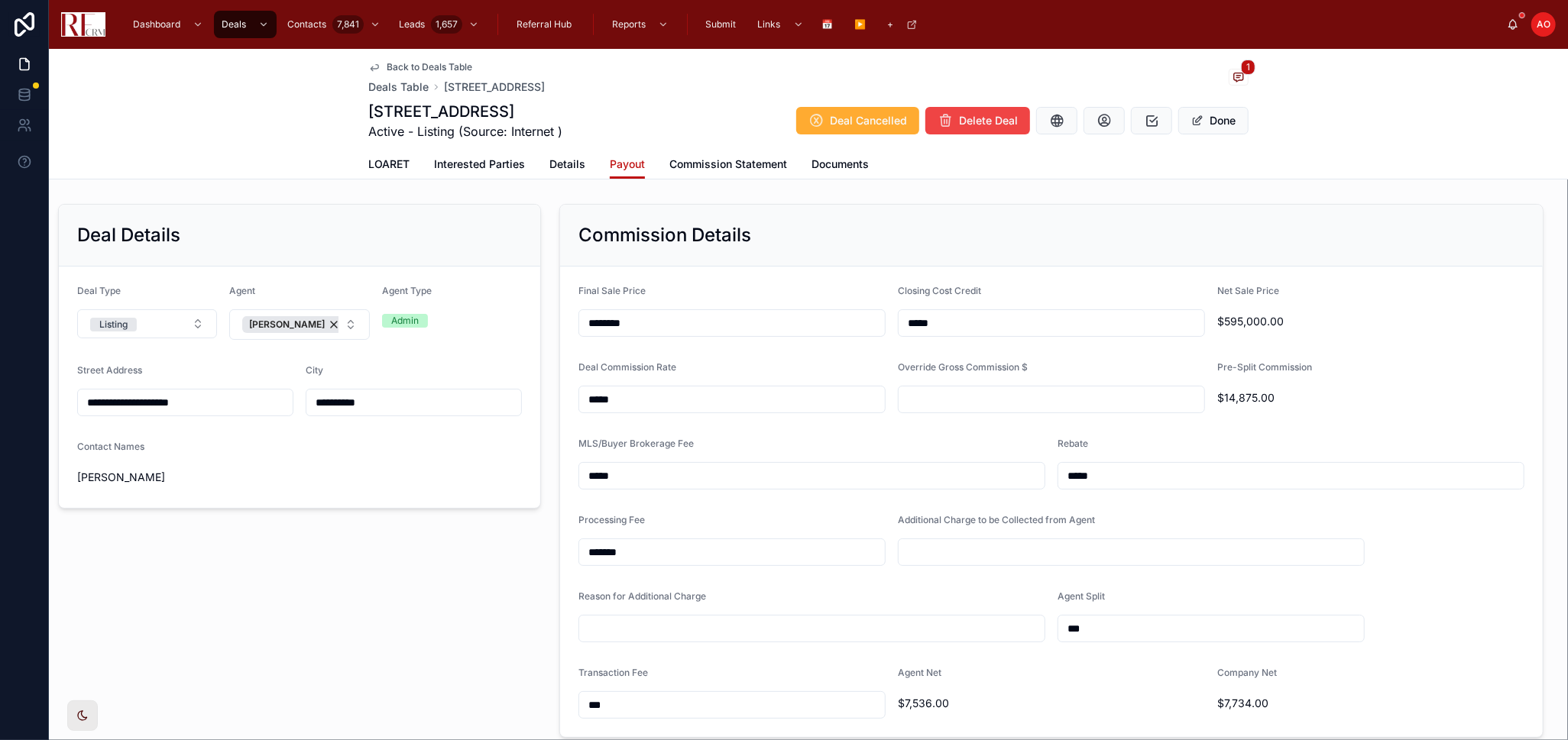
click at [392, 324] on div "Admin" at bounding box center [405, 321] width 28 height 14
click at [392, 323] on div "Admin" at bounding box center [405, 321] width 28 height 14
click at [340, 317] on button "[PERSON_NAME]" at bounding box center [299, 324] width 140 height 30
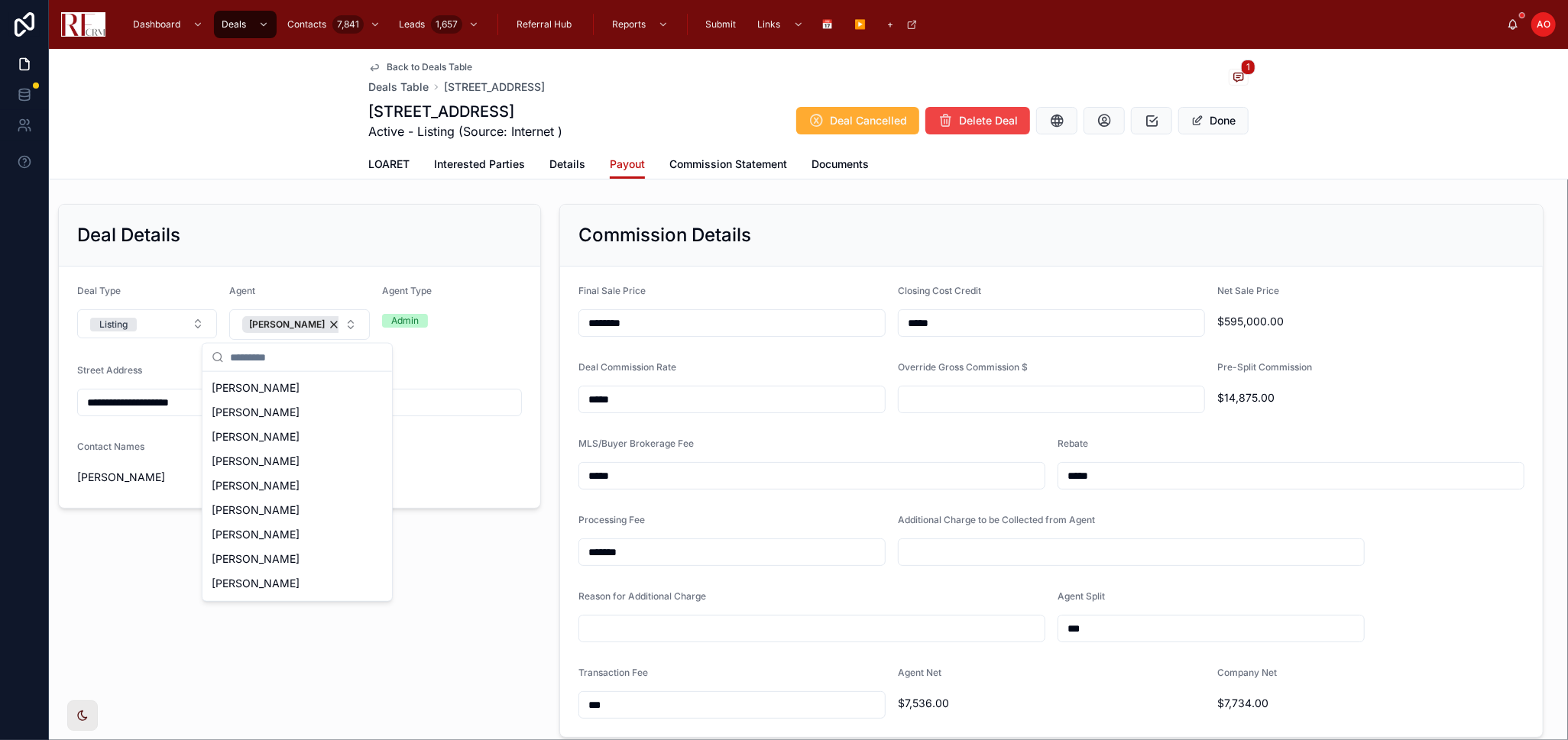
scroll to position [451, 0]
click at [437, 546] on div "**********" at bounding box center [300, 471] width 501 height 546
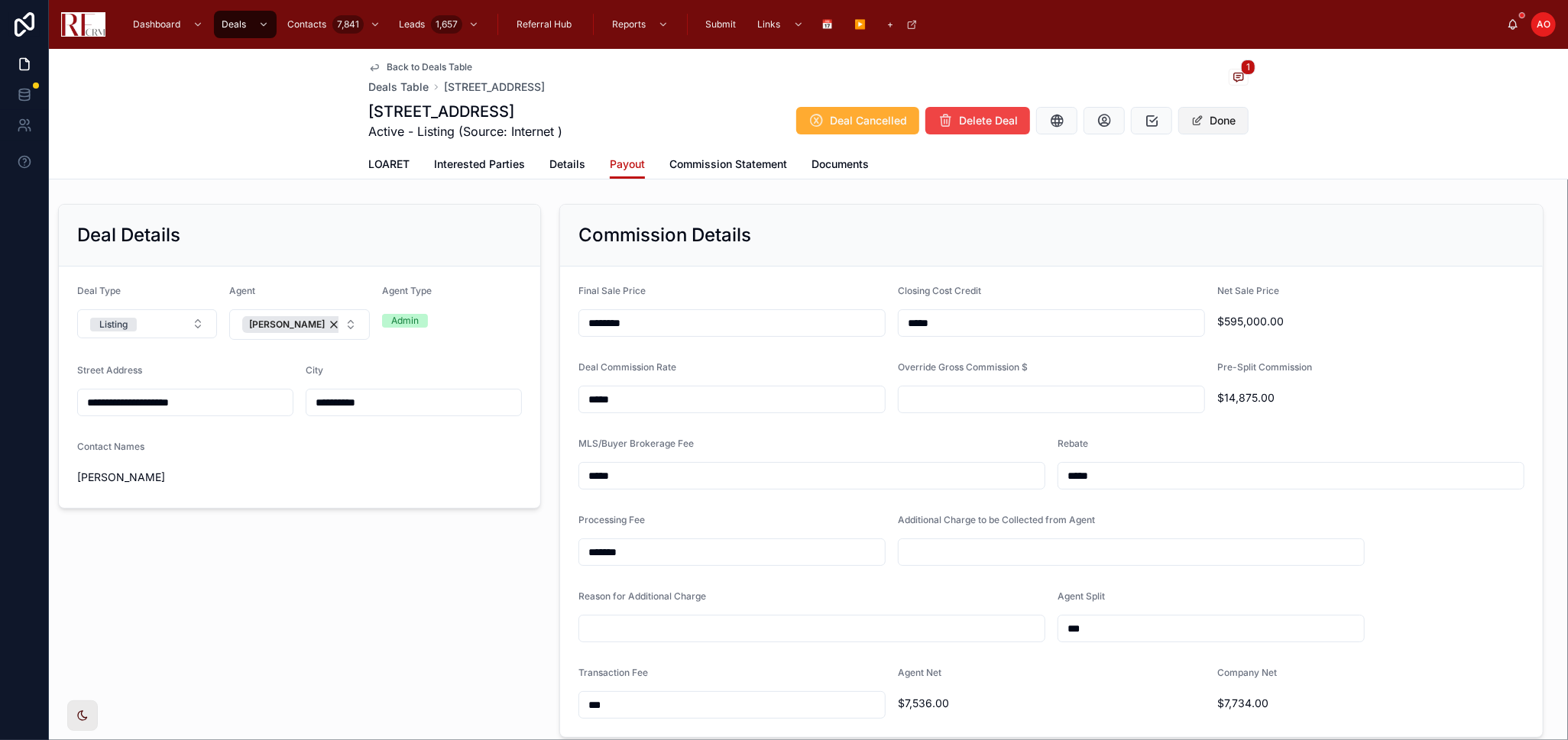
click at [1214, 126] on button "Done" at bounding box center [1214, 121] width 71 height 28
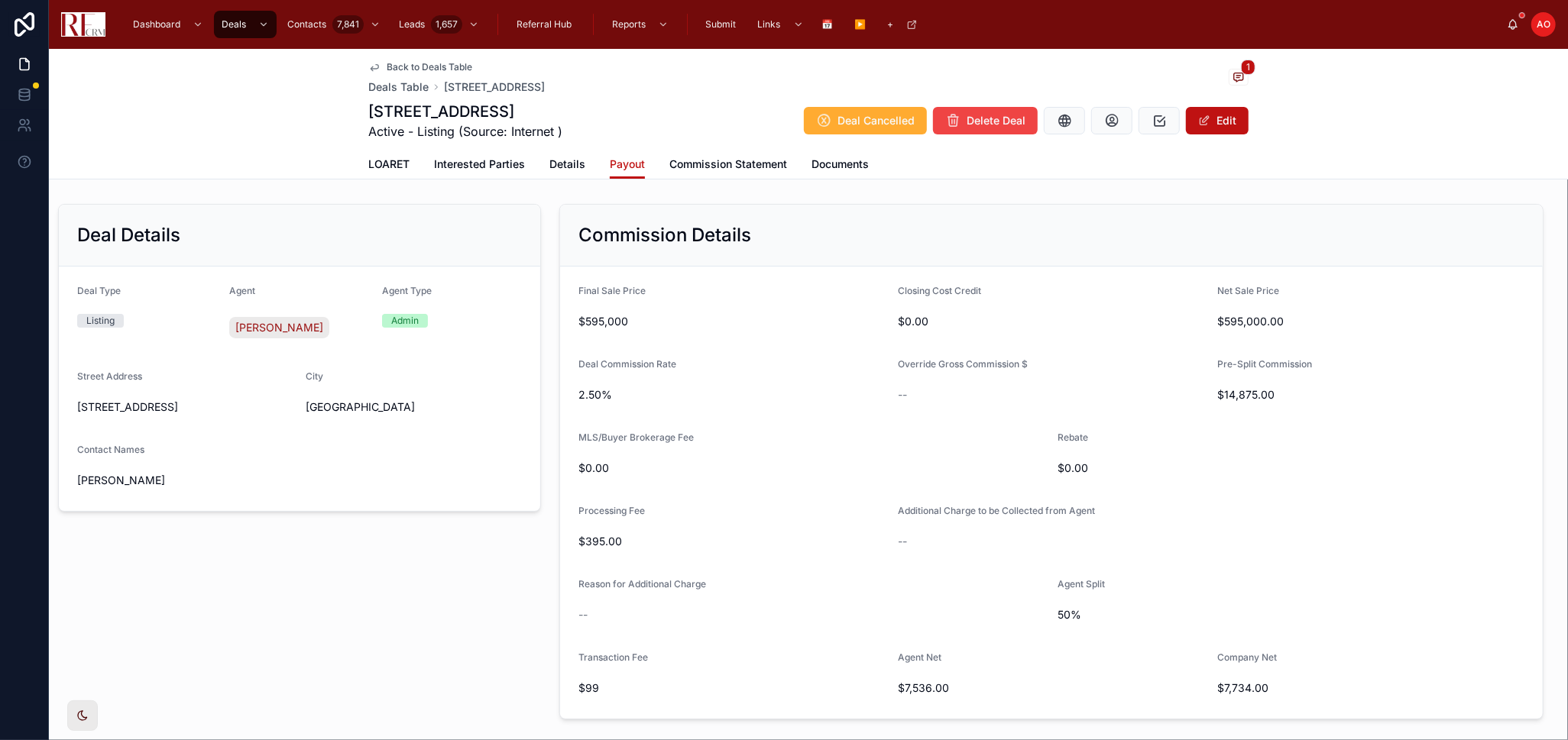
click at [441, 63] on span "Back to Deals Table" at bounding box center [429, 67] width 86 height 12
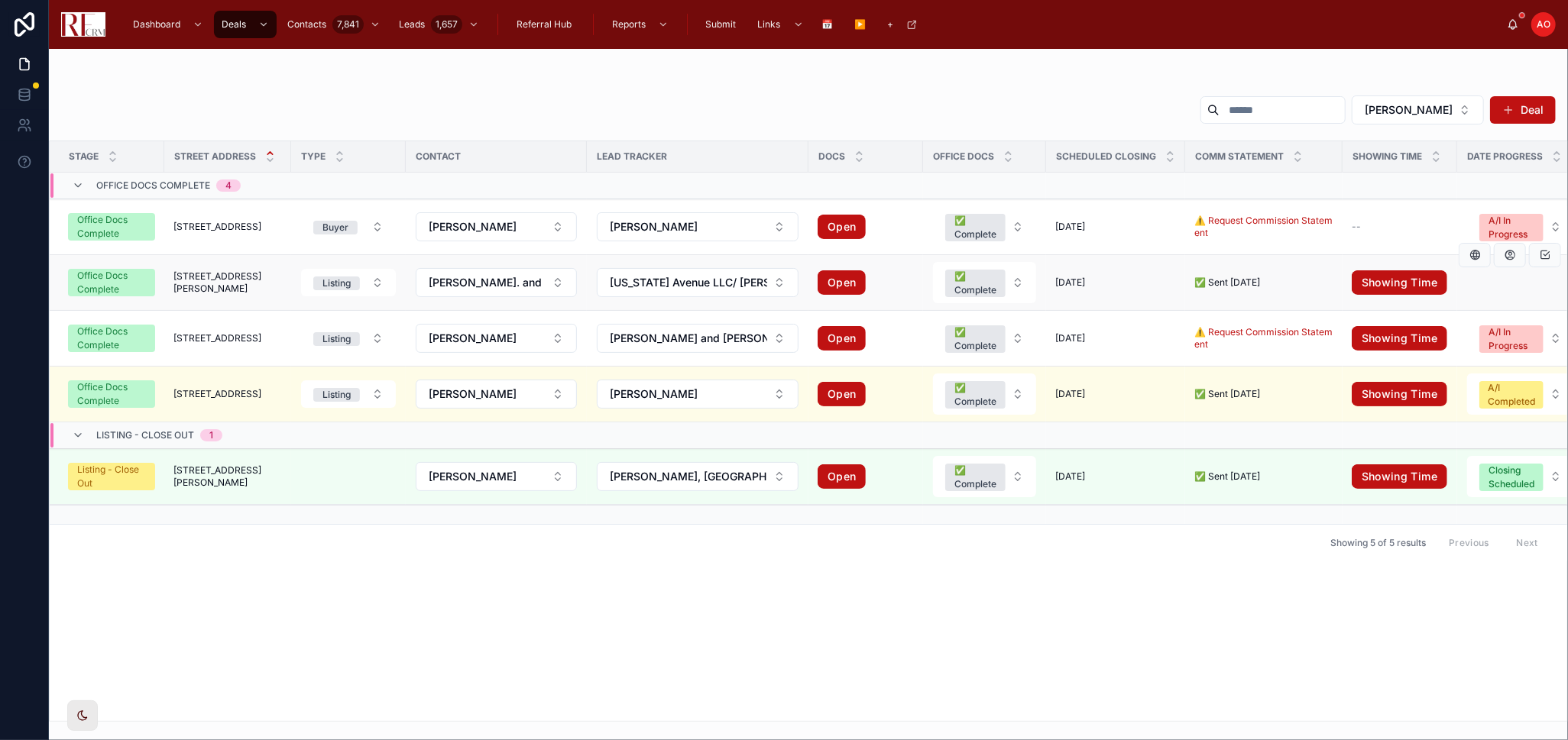
click at [232, 280] on span "[STREET_ADDRESS][PERSON_NAME]" at bounding box center [227, 282] width 108 height 25
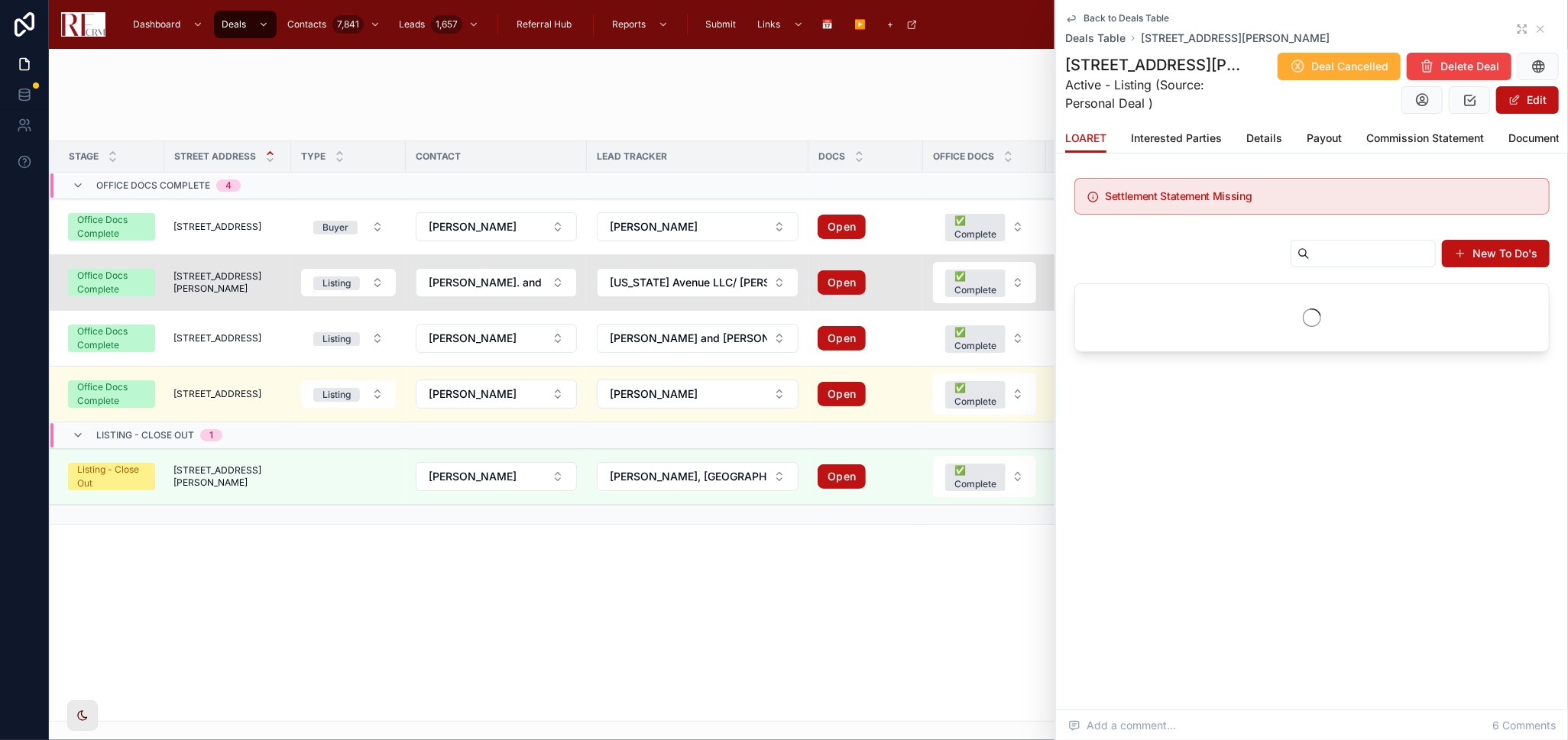
click at [1246, 28] on icon at bounding box center [1522, 28] width 12 height 12
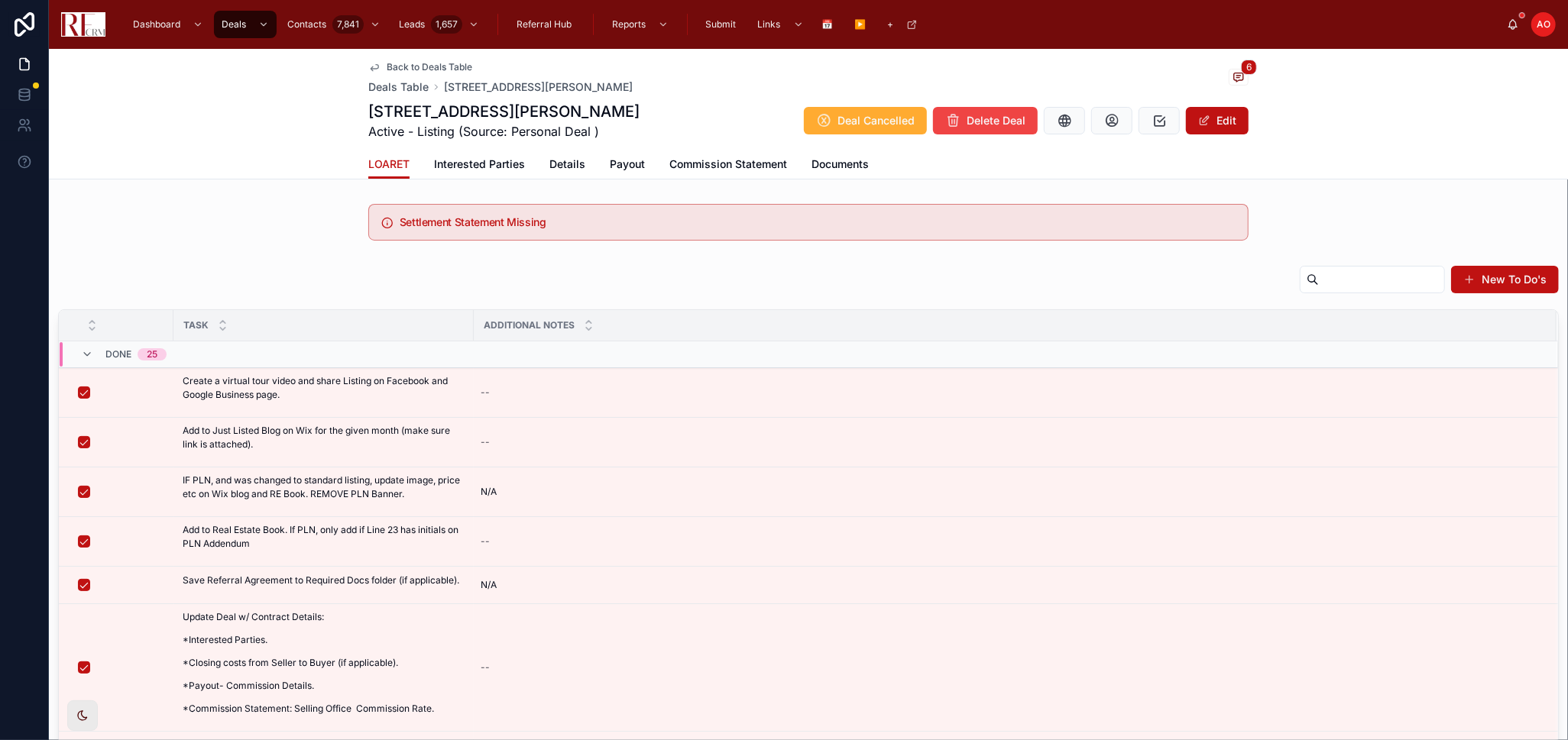
click at [639, 149] on div "LOARET Interested Parties Details Payout Commission Statement Documents" at bounding box center [809, 164] width 881 height 29
click at [636, 156] on span "Payout" at bounding box center [627, 164] width 35 height 16
